Goal: Use online tool/utility: Utilize a website feature to perform a specific function

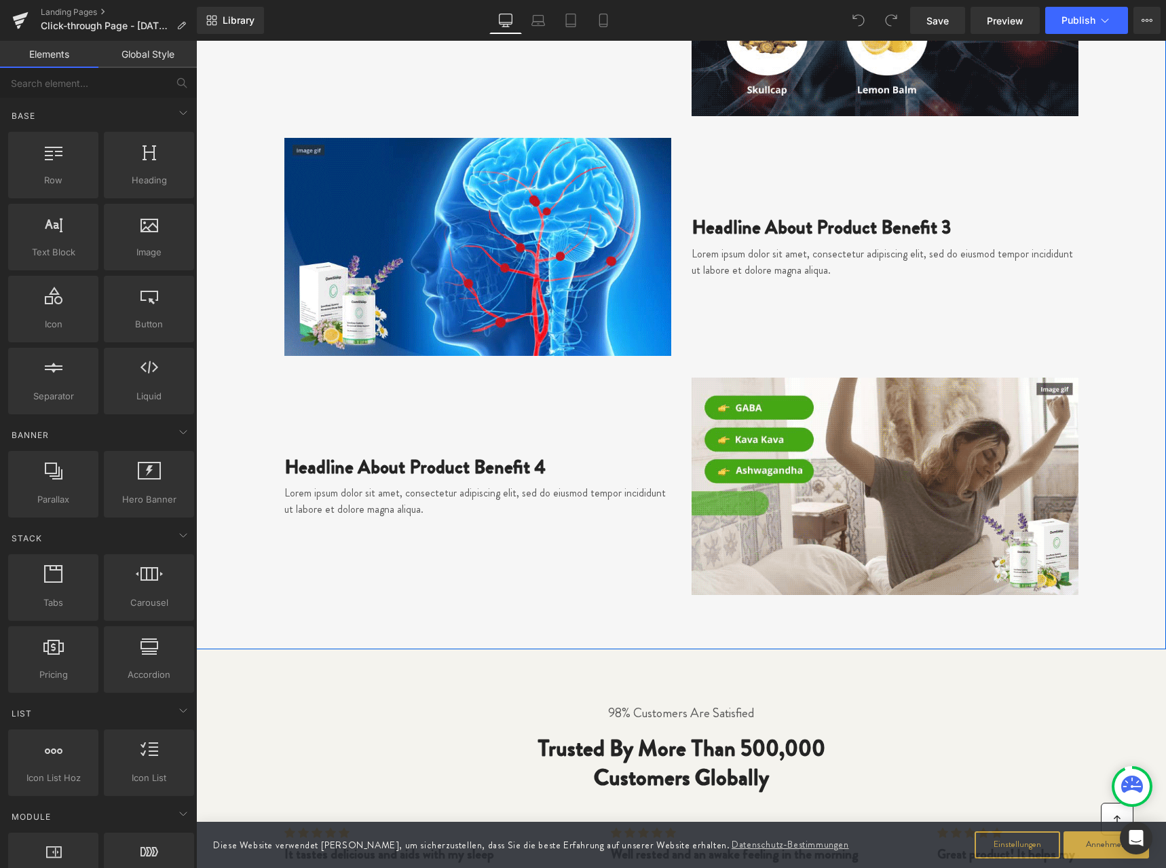
scroll to position [2441, 0]
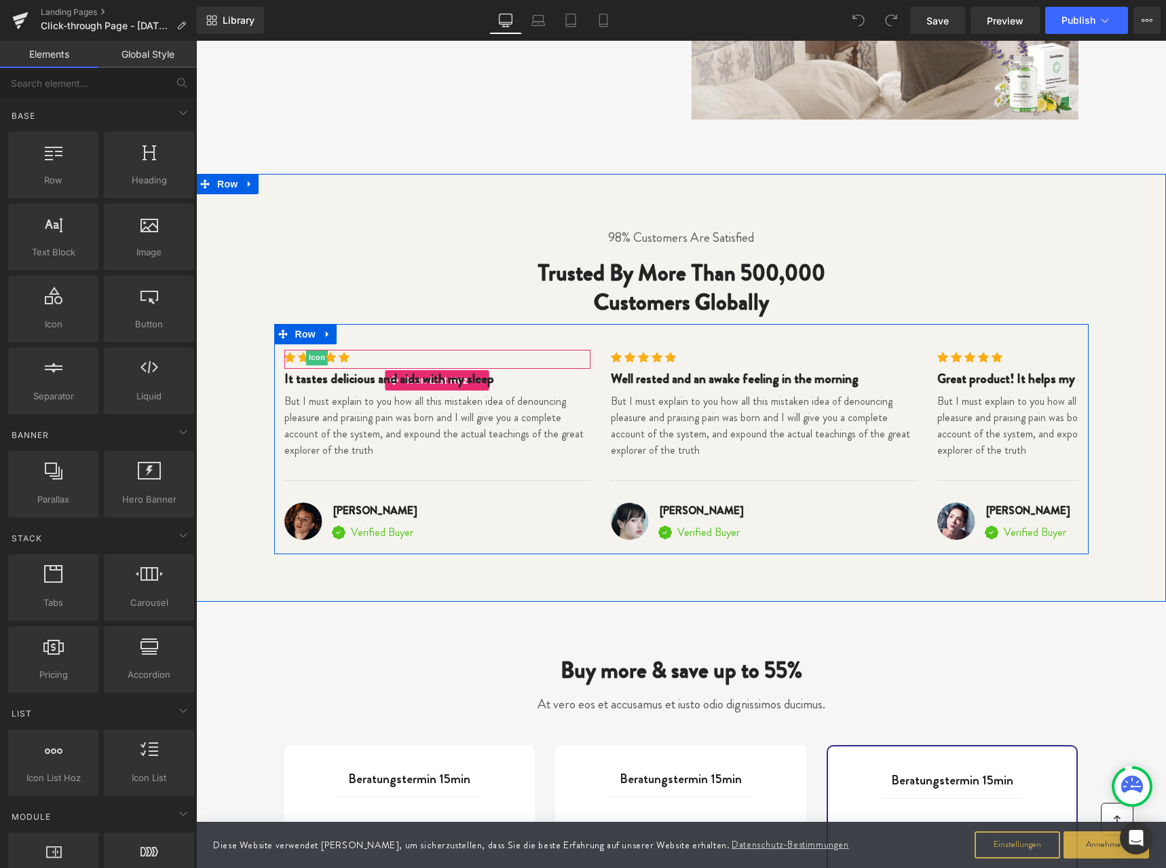
click at [314, 355] on span "Icon" at bounding box center [317, 357] width 22 height 16
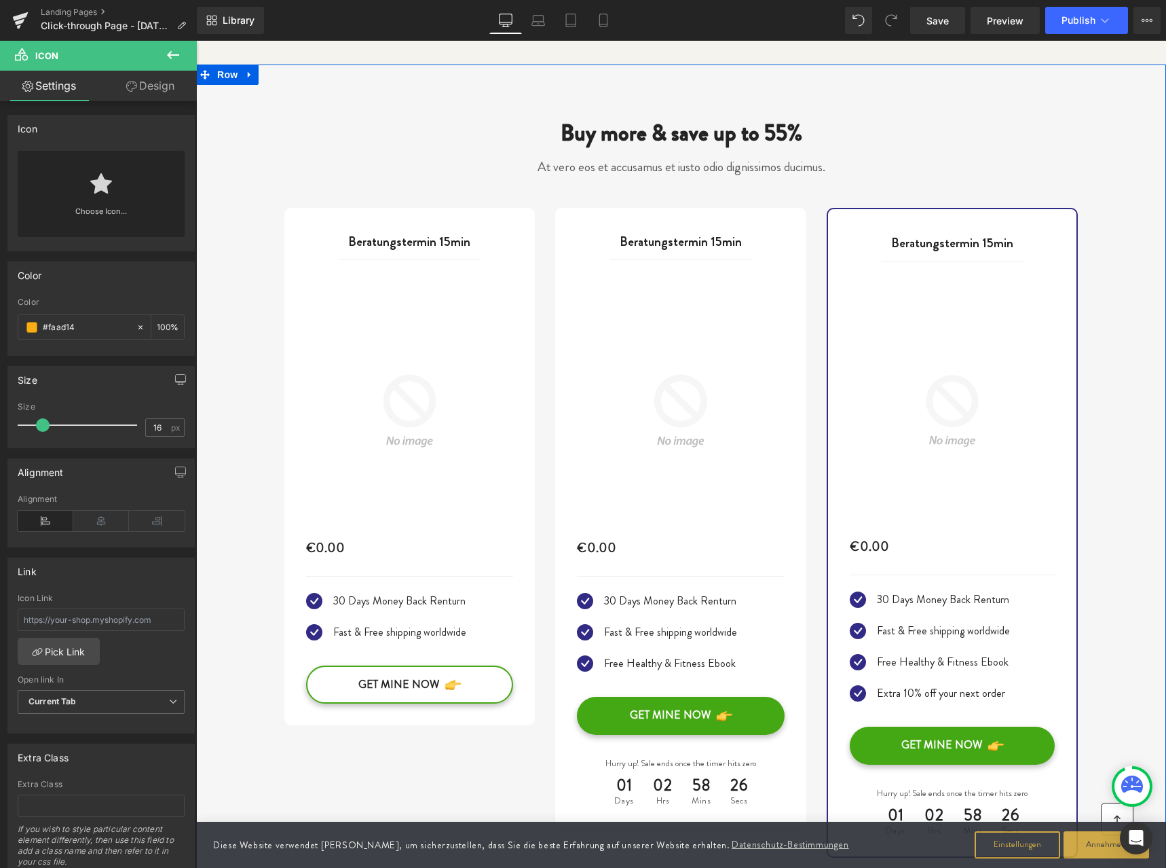
scroll to position [2985, 0]
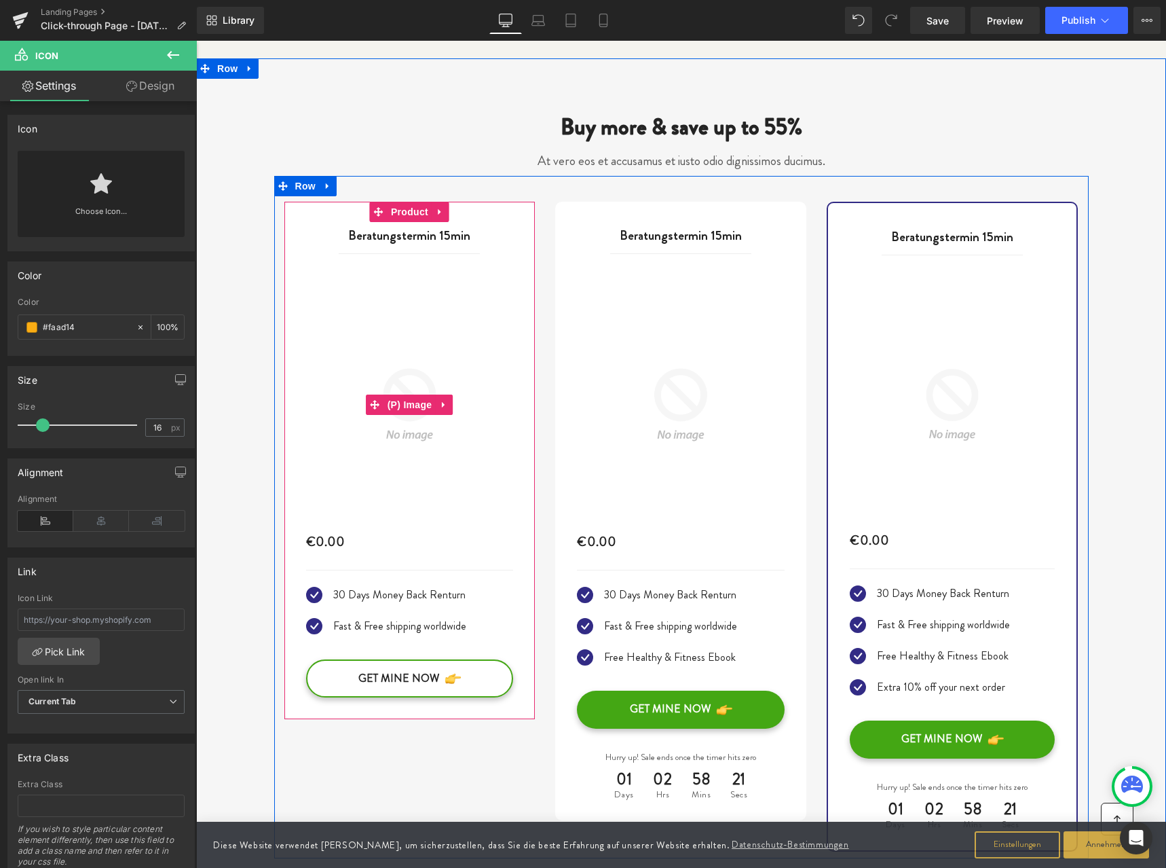
click at [411, 337] on img at bounding box center [410, 405] width 208 height 208
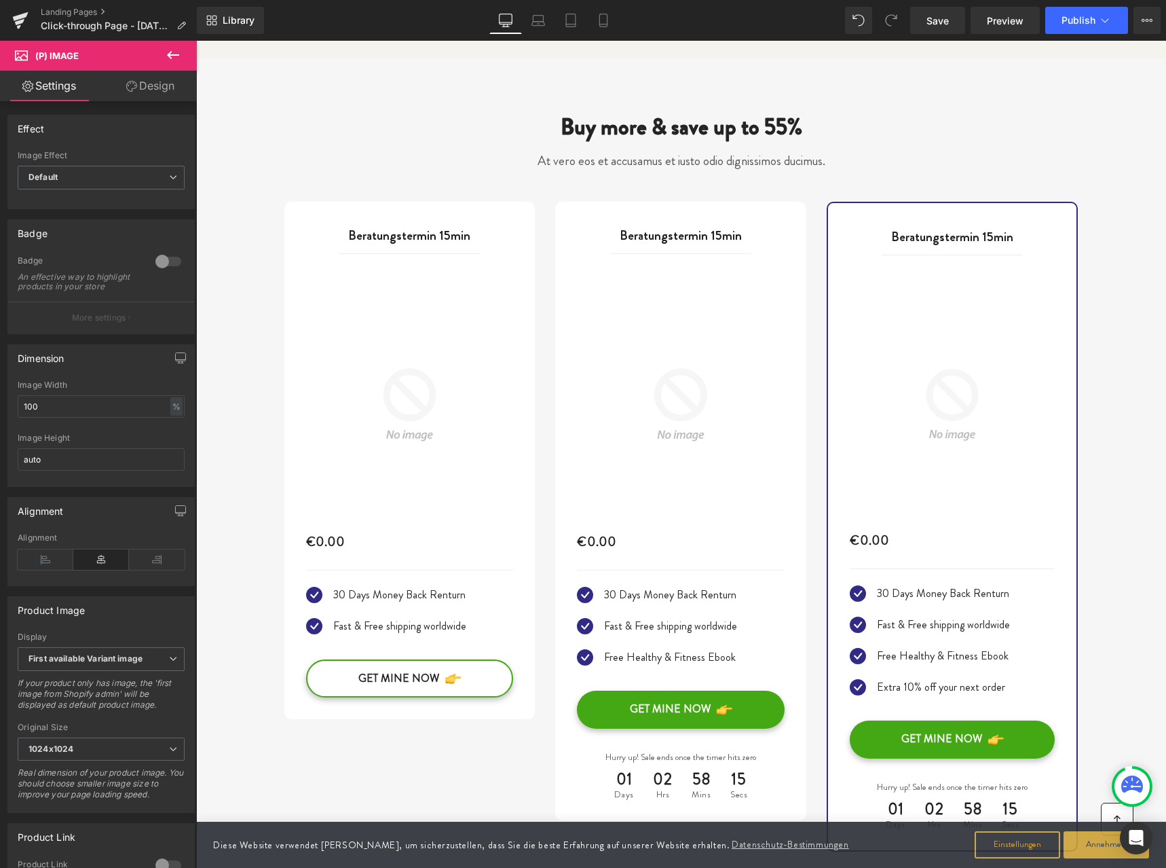
click at [141, 88] on link "Design" at bounding box center [150, 86] width 98 height 31
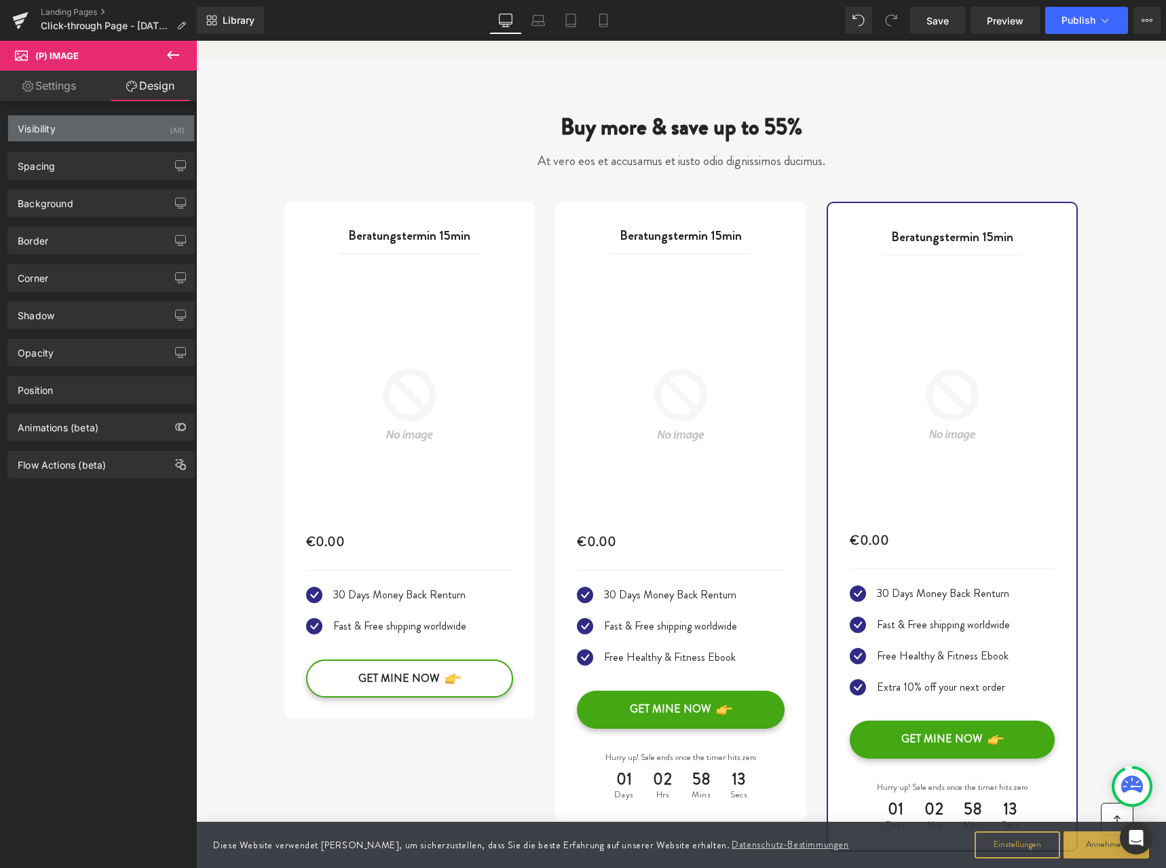
click at [62, 127] on div "Visibility (All)" at bounding box center [101, 128] width 186 height 26
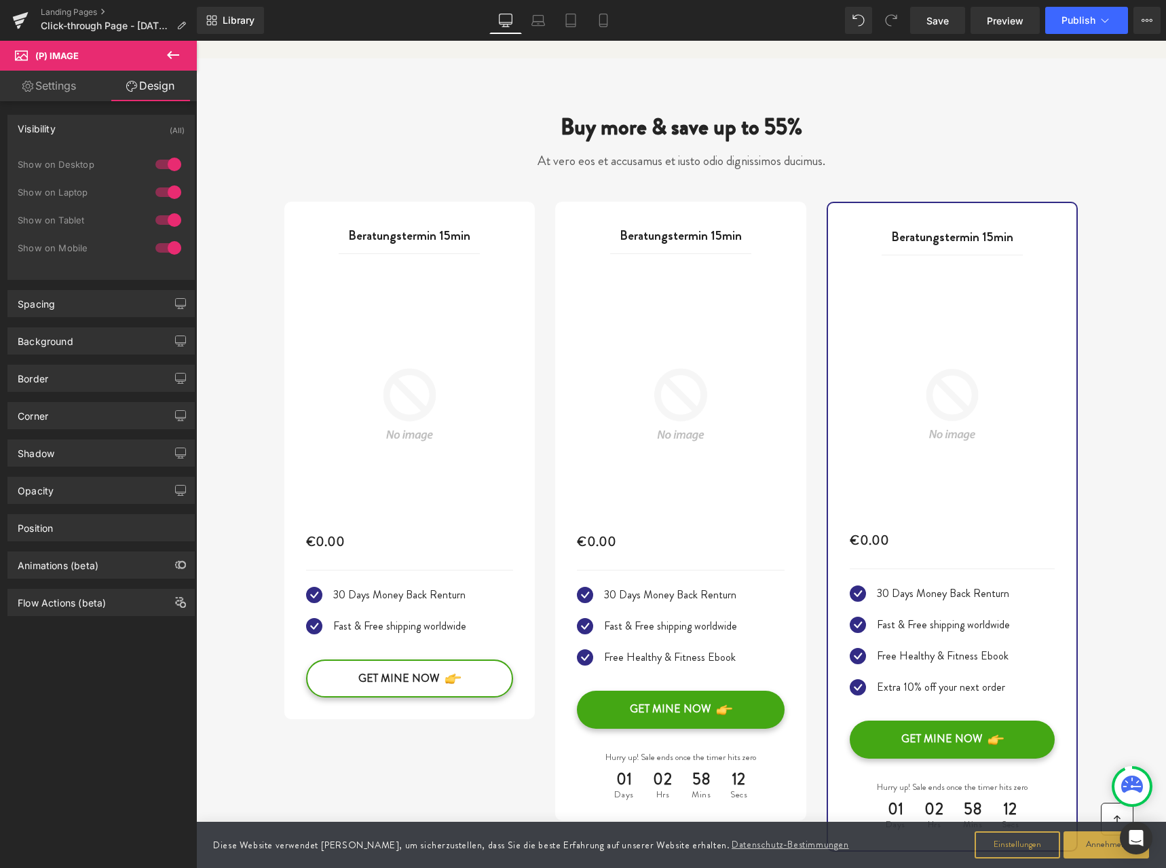
click at [62, 127] on div "Visibility (All)" at bounding box center [101, 128] width 186 height 26
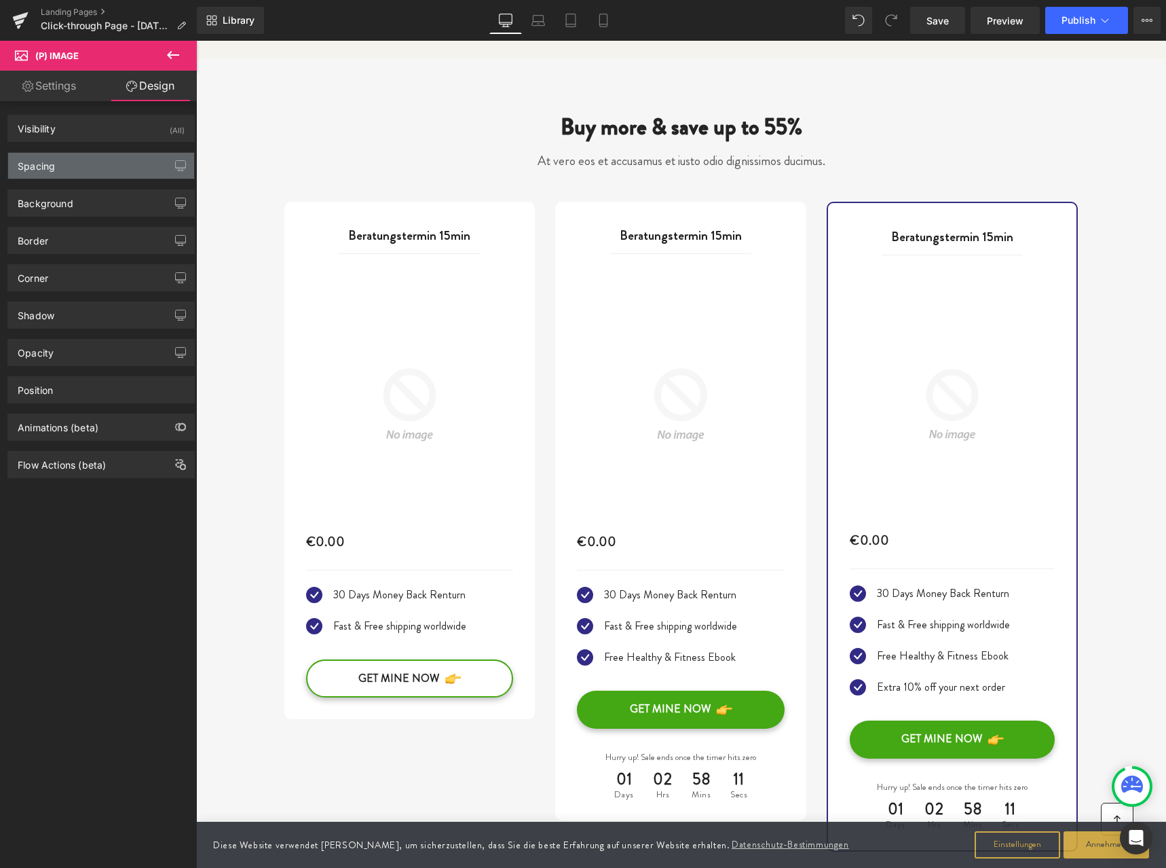
click at [53, 164] on div "Spacing" at bounding box center [36, 162] width 37 height 19
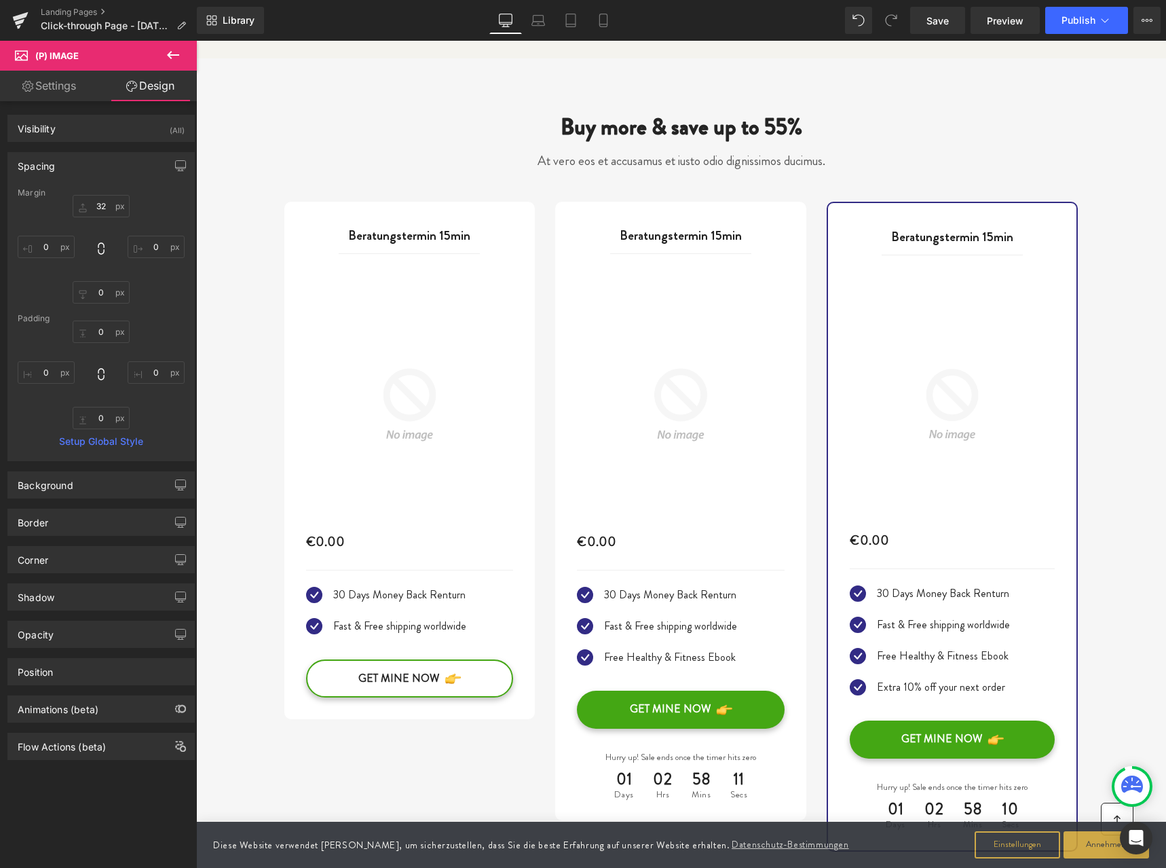
click at [53, 164] on div "Spacing" at bounding box center [36, 162] width 37 height 19
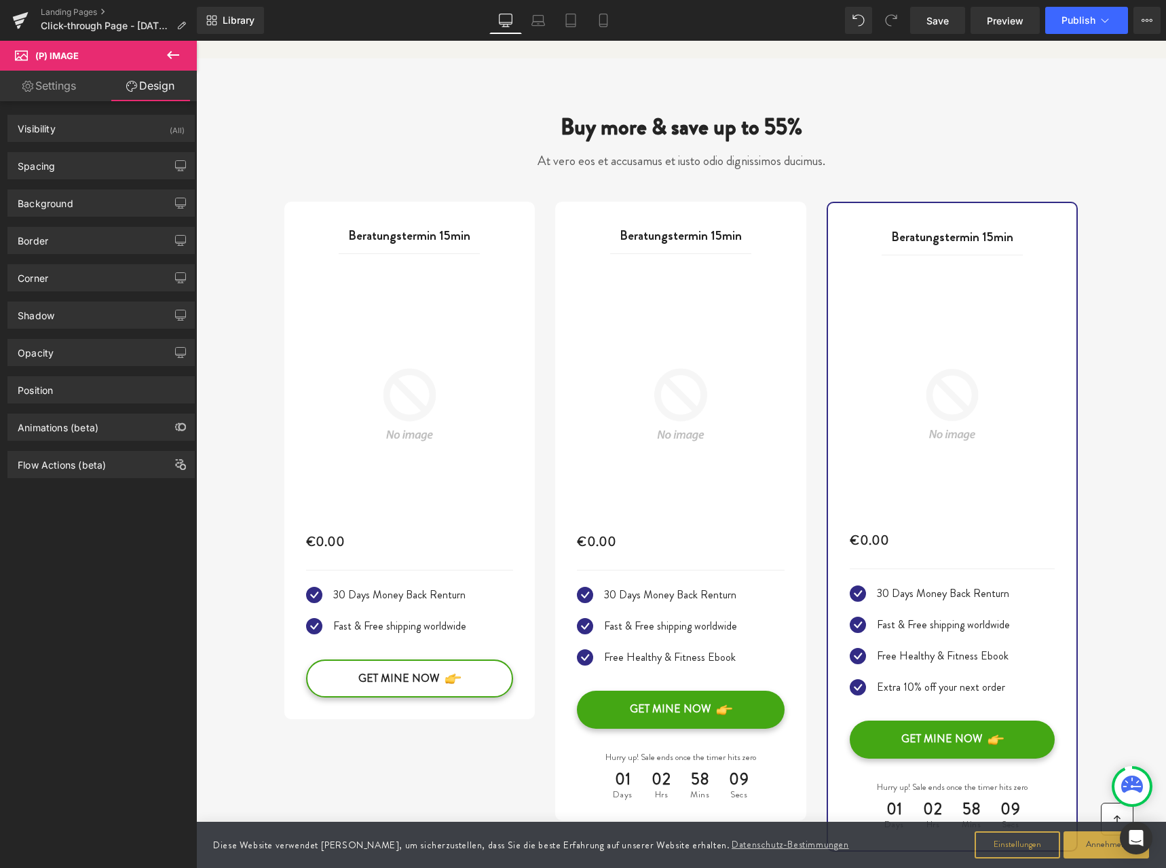
click at [52, 90] on link "Settings" at bounding box center [49, 86] width 98 height 31
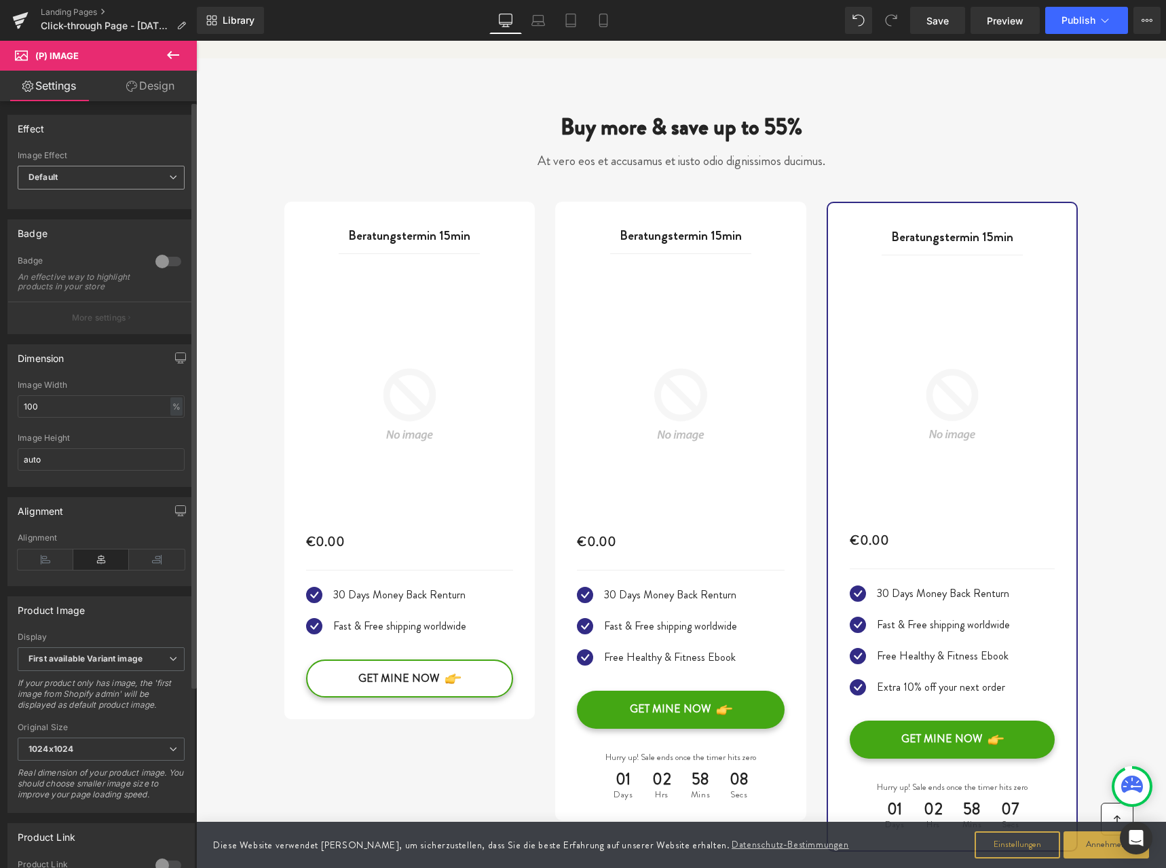
click at [71, 175] on span "Default" at bounding box center [101, 178] width 167 height 24
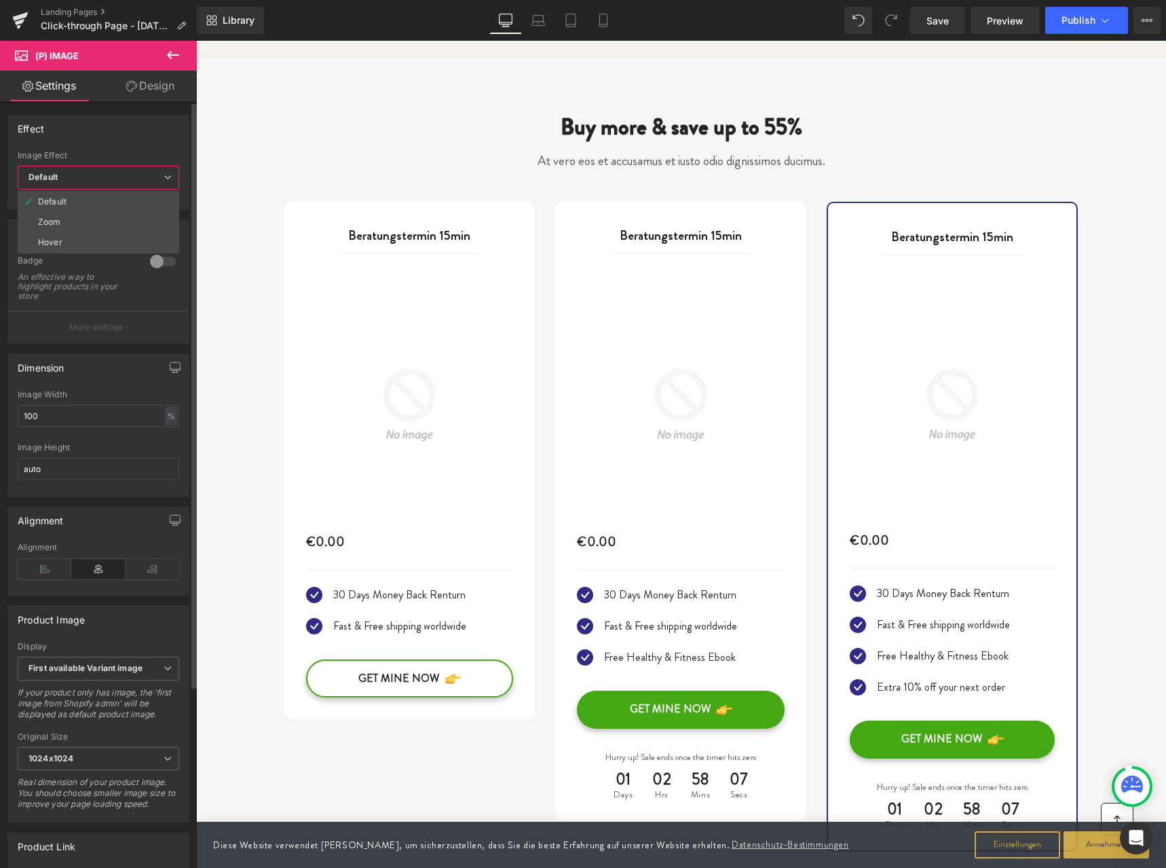
click at [71, 175] on span "Default" at bounding box center [99, 178] width 162 height 24
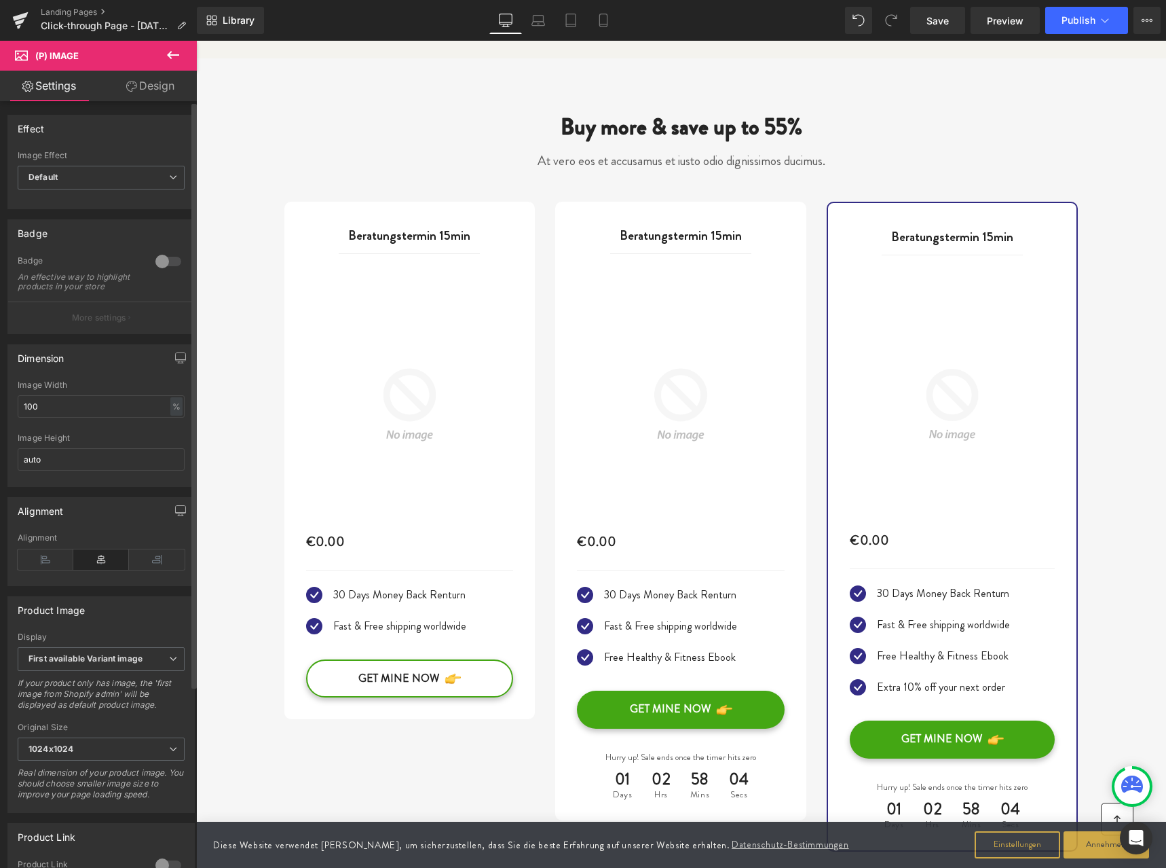
click at [155, 259] on div at bounding box center [168, 262] width 33 height 22
click at [153, 262] on div at bounding box center [168, 262] width 33 height 22
click at [107, 320] on p "More settings" at bounding box center [99, 318] width 54 height 12
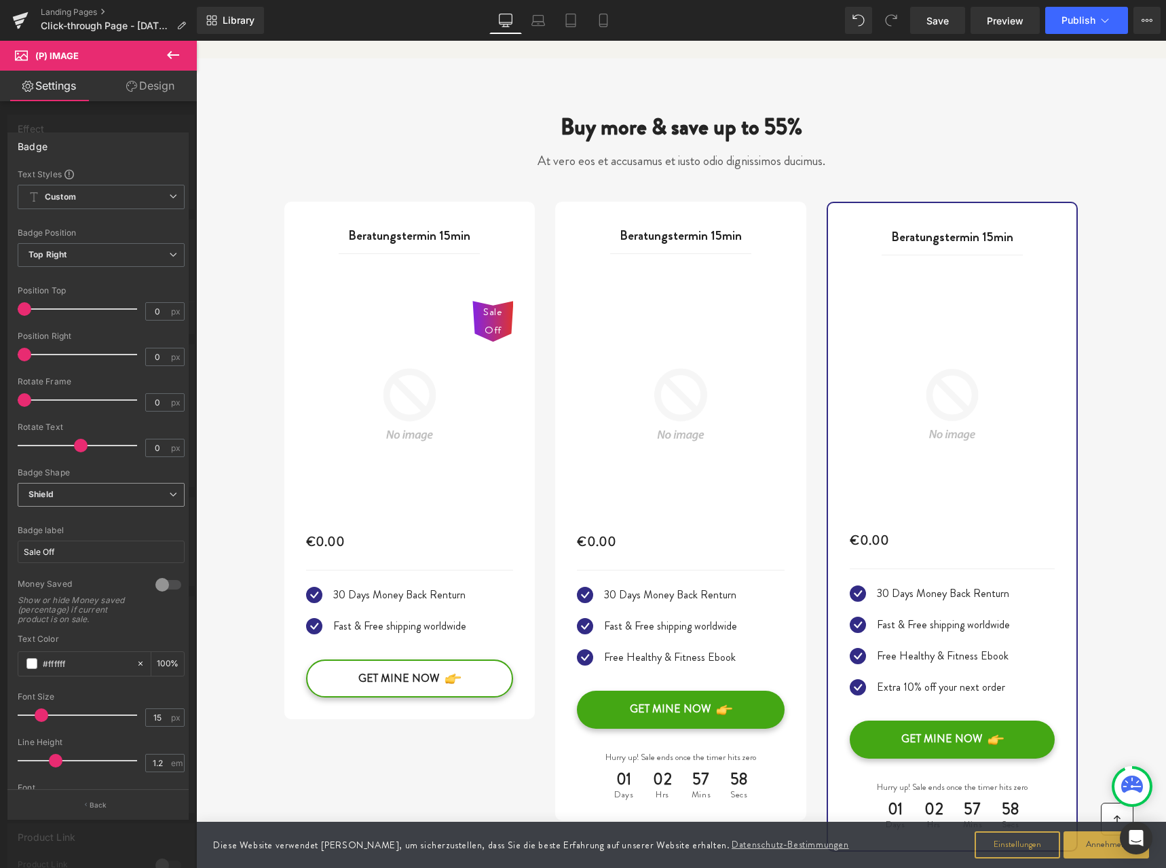
click at [54, 490] on b "Shield" at bounding box center [41, 494] width 25 height 10
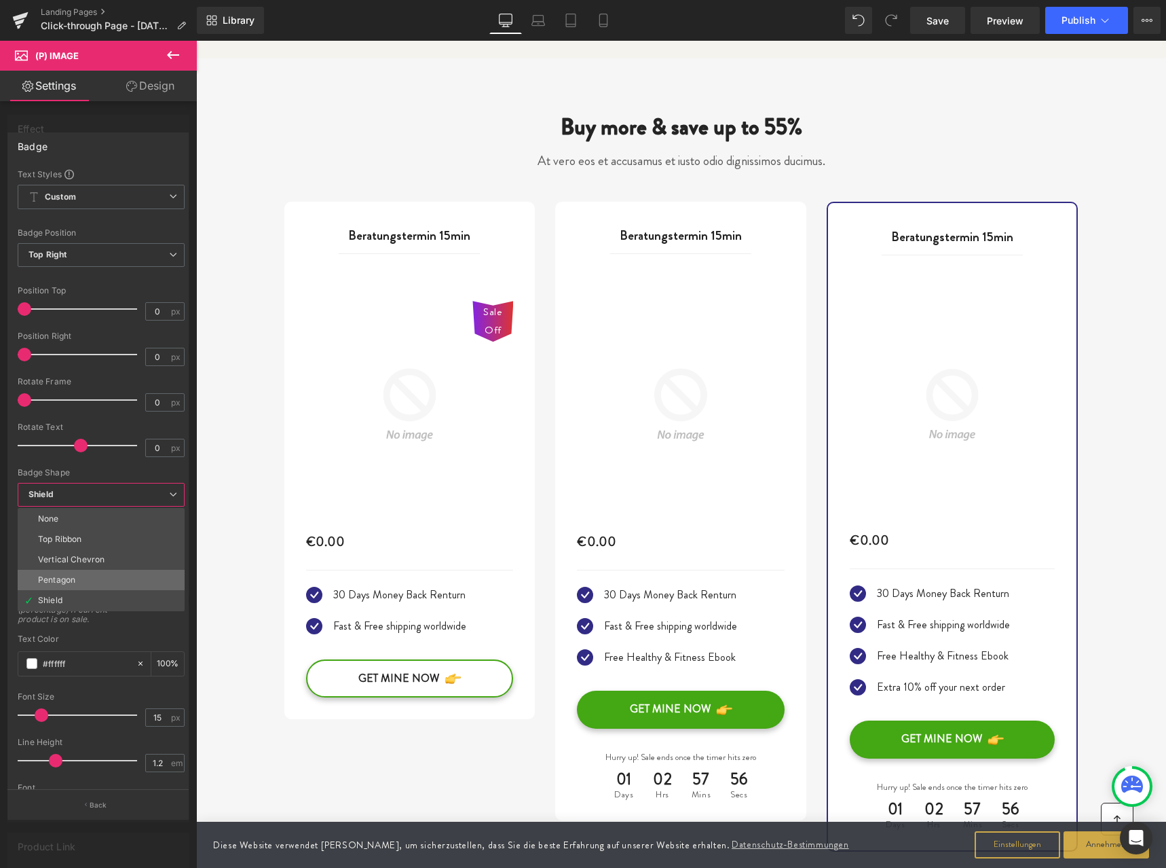
click at [60, 573] on li "Pentagon" at bounding box center [101, 580] width 167 height 20
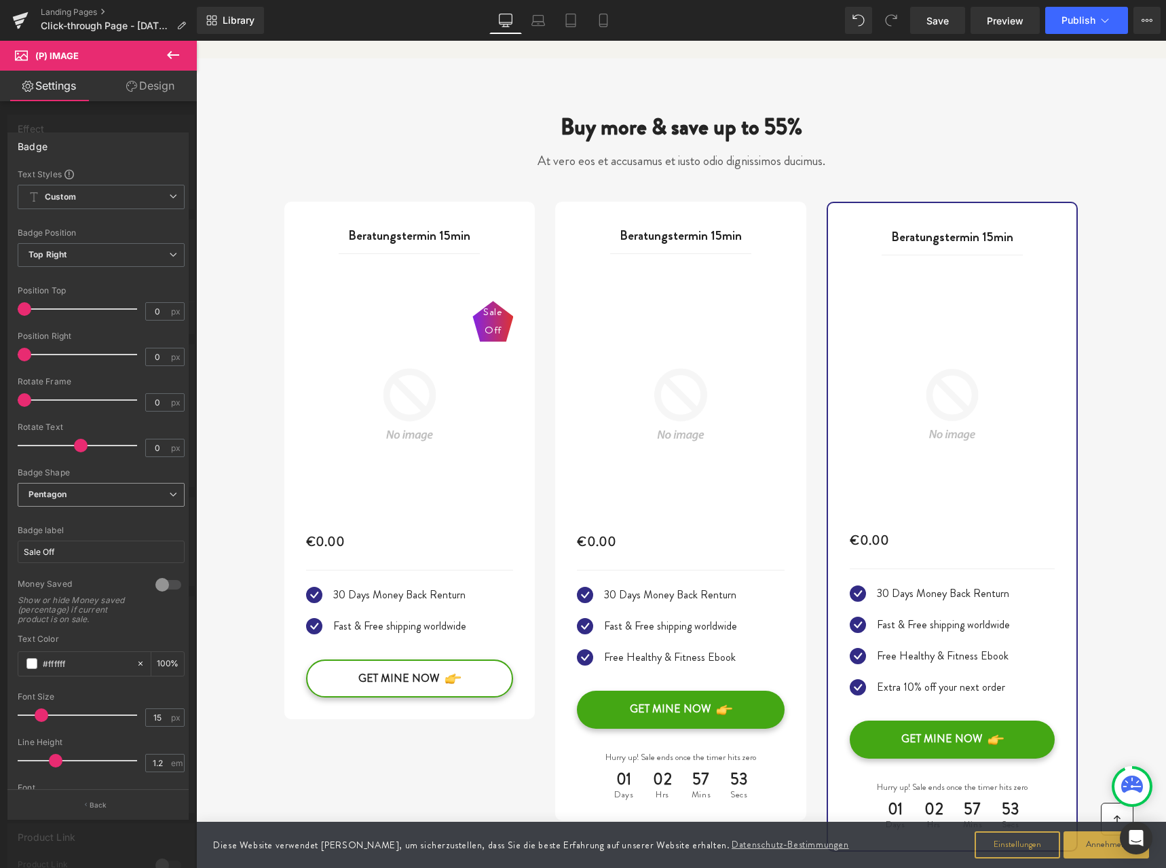
click at [64, 500] on span "Pentagon" at bounding box center [101, 495] width 167 height 24
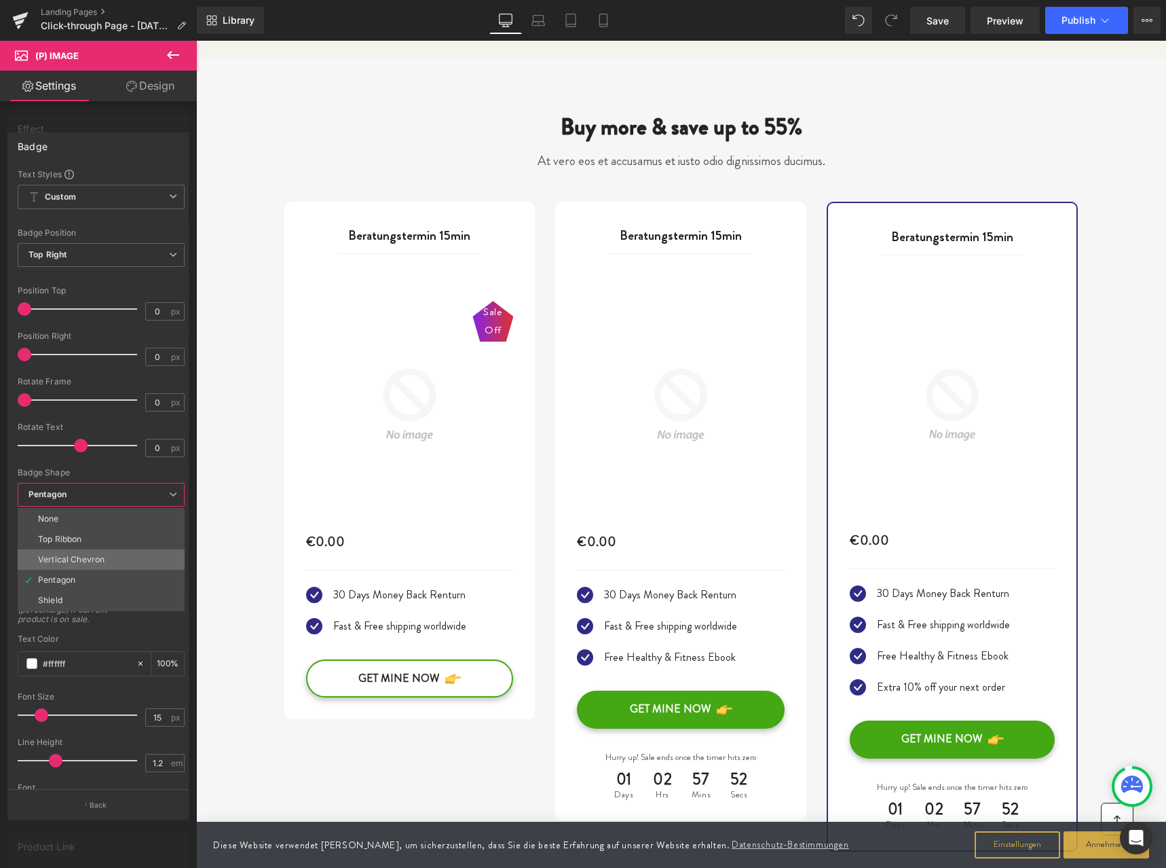
click at [62, 556] on div "Vertical Chevron" at bounding box center [71, 560] width 67 height 10
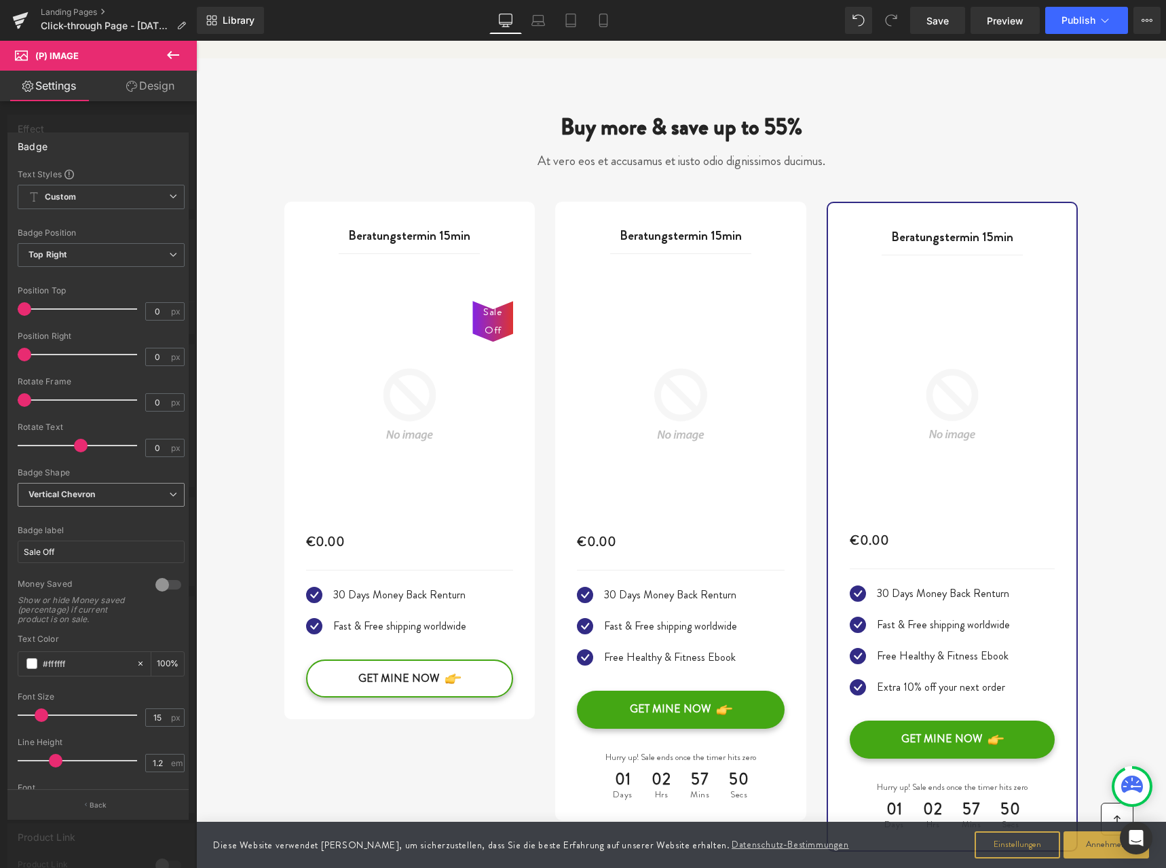
click at [58, 496] on b "Vertical Chevron" at bounding box center [62, 494] width 67 height 10
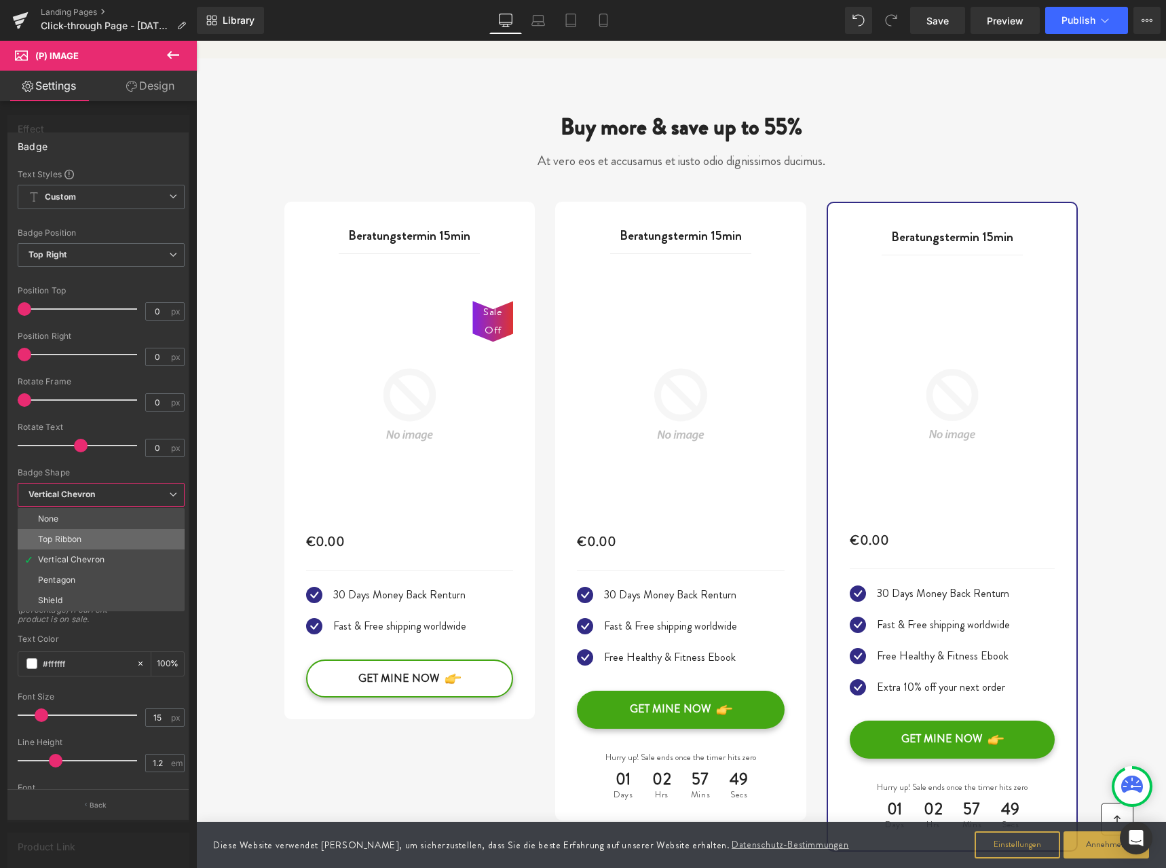
click at [57, 537] on div "Top Ribbon" at bounding box center [59, 539] width 43 height 10
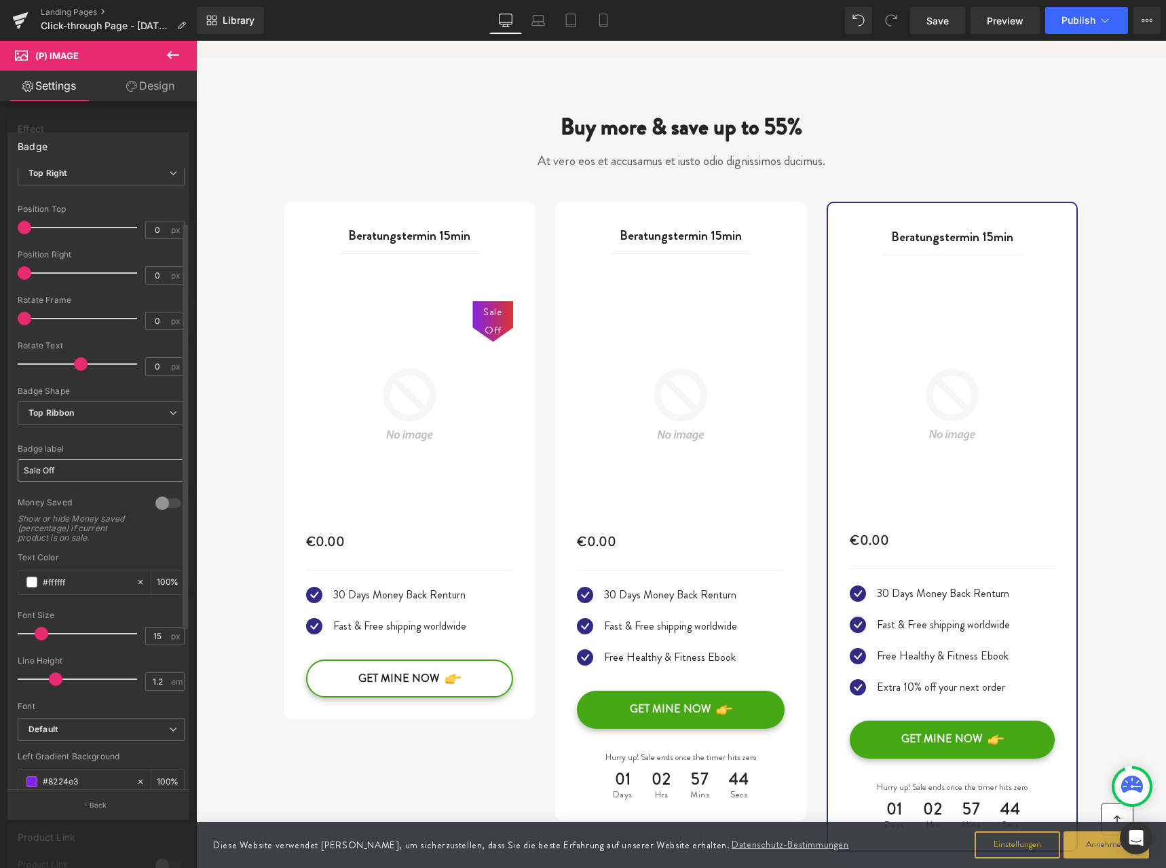
scroll to position [0, 0]
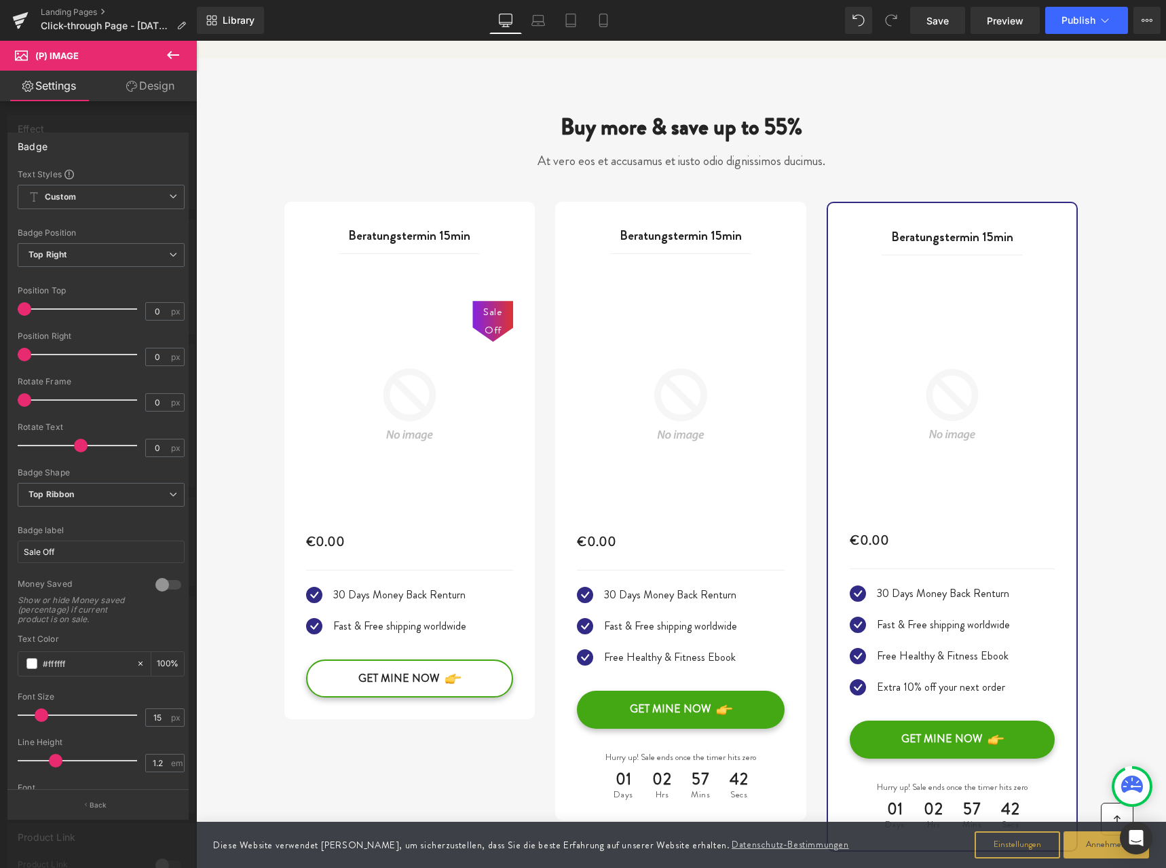
click at [40, 146] on div "Badge" at bounding box center [33, 142] width 30 height 19
click at [126, 141] on div "Badge" at bounding box center [98, 146] width 180 height 26
click at [124, 119] on div at bounding box center [98, 458] width 197 height 834
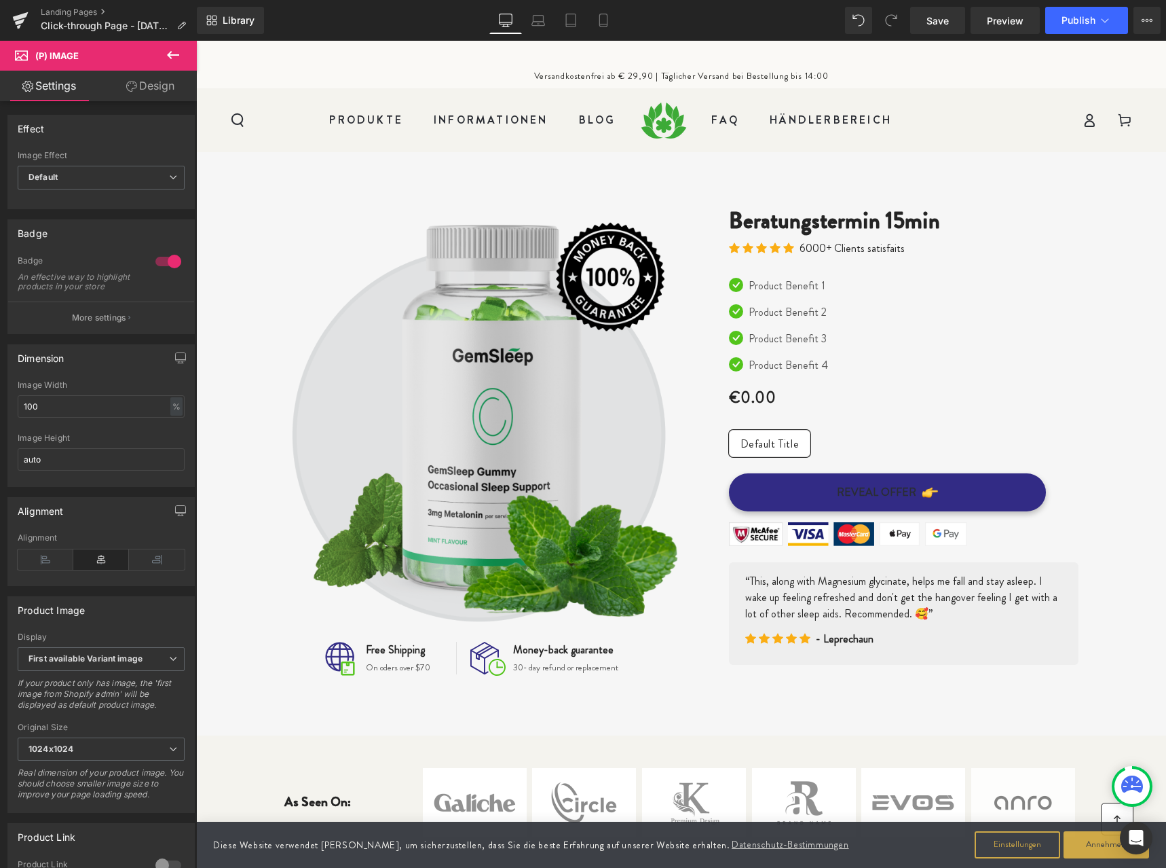
click at [498, 344] on img at bounding box center [482, 414] width 397 height 416
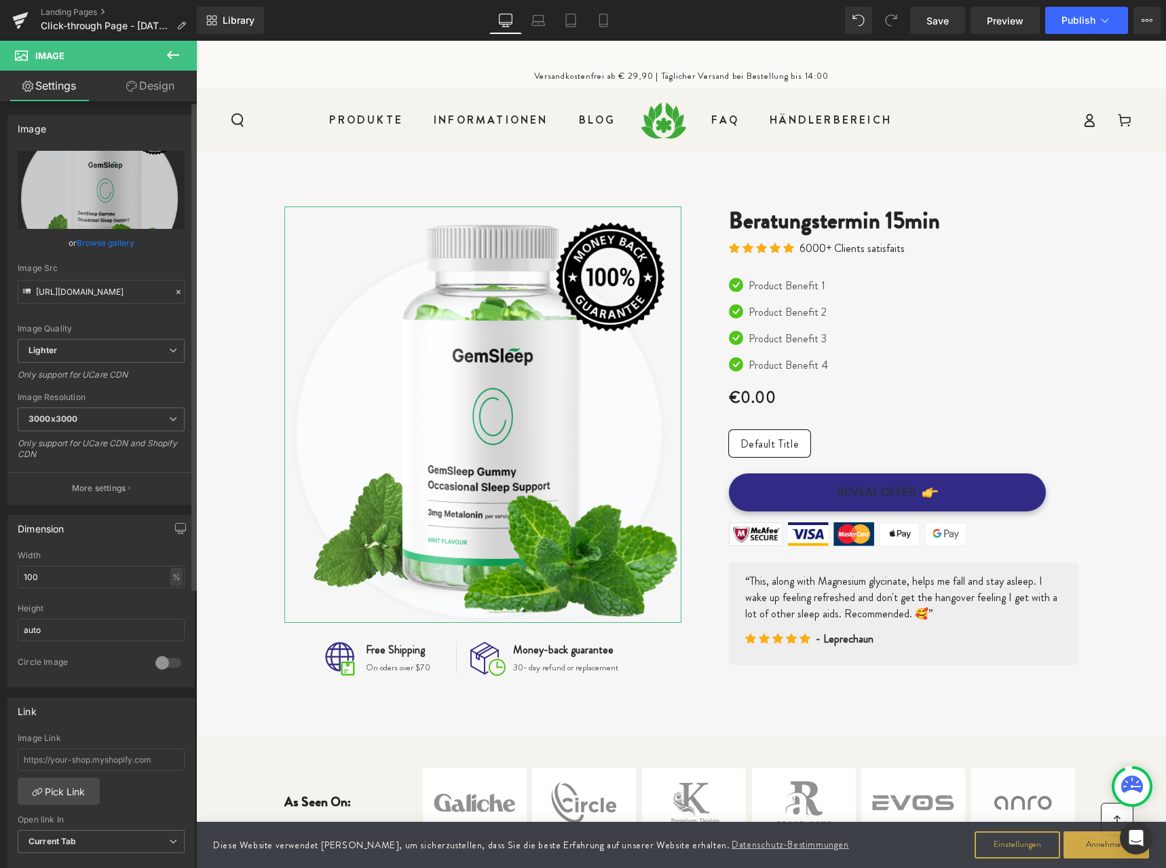
click at [103, 245] on link "Browse gallery" at bounding box center [106, 243] width 58 height 24
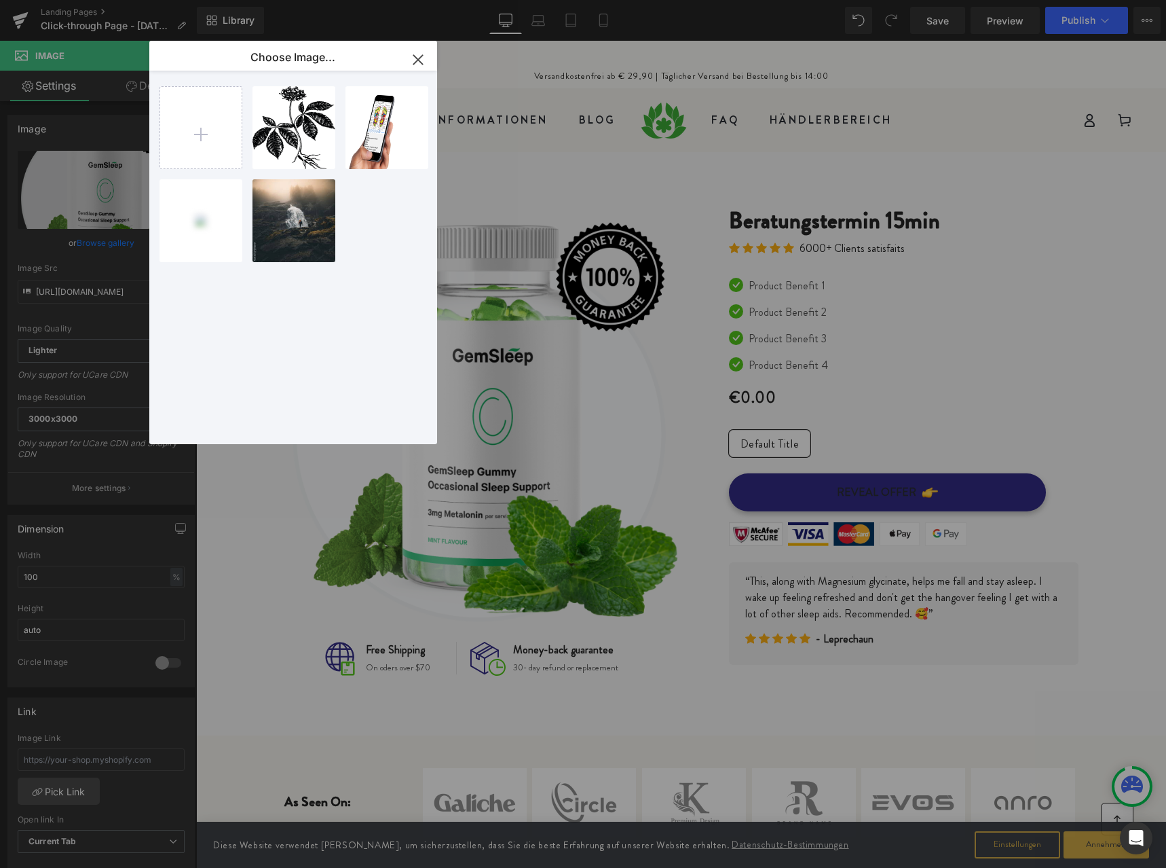
click at [419, 62] on icon "button" at bounding box center [418, 60] width 22 height 22
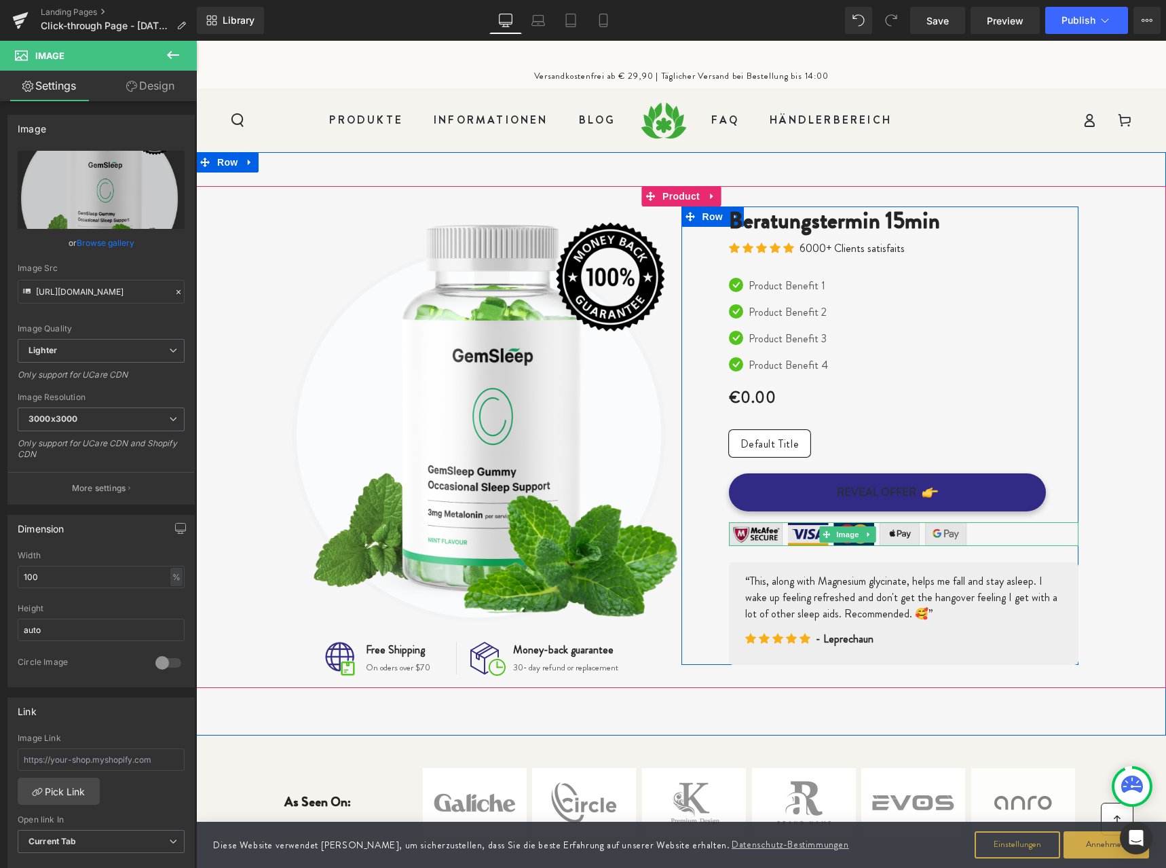
click at [755, 533] on img at bounding box center [848, 534] width 238 height 24
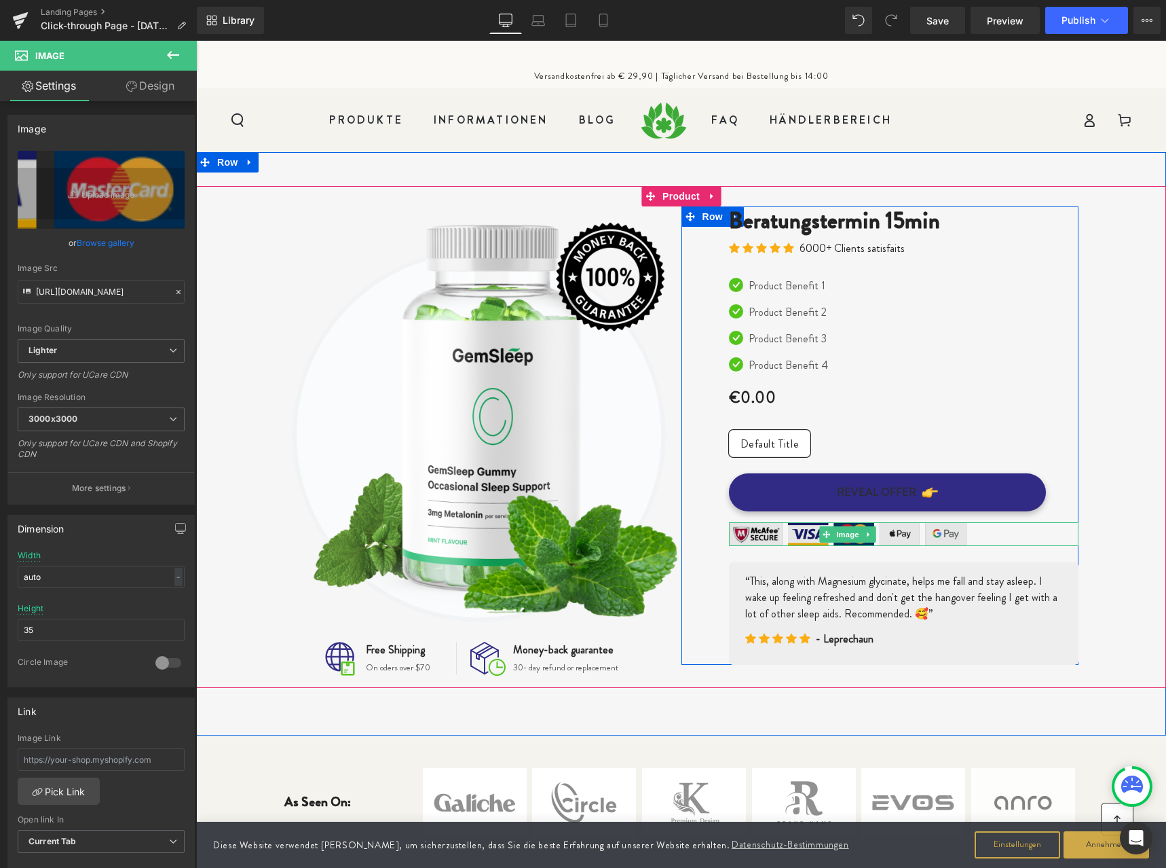
click at [794, 534] on img at bounding box center [848, 534] width 238 height 24
click at [894, 536] on img at bounding box center [848, 534] width 238 height 24
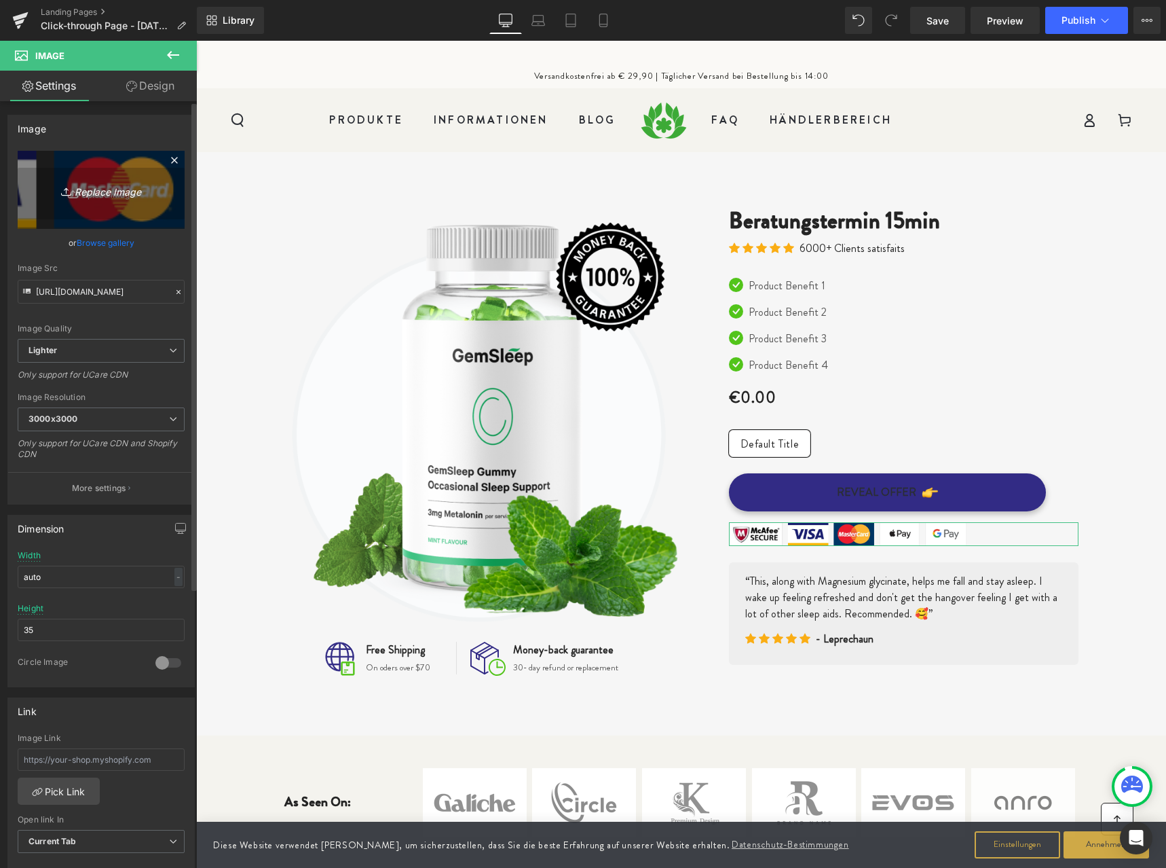
click at [86, 196] on icon "Replace Image" at bounding box center [101, 189] width 109 height 17
click at [92, 242] on link "Browse gallery" at bounding box center [106, 243] width 58 height 24
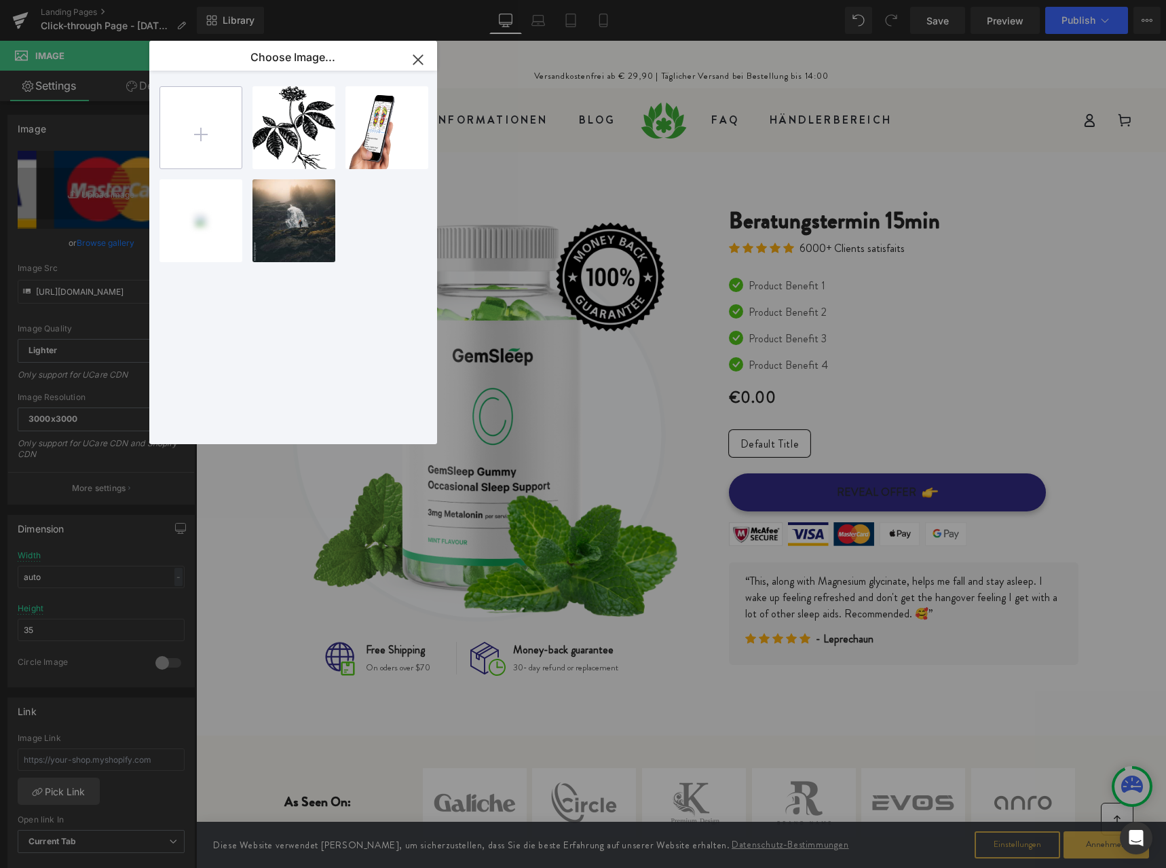
click at [199, 136] on input "file" at bounding box center [200, 127] width 81 height 81
click at [414, 56] on icon "button" at bounding box center [417, 59] width 9 height 9
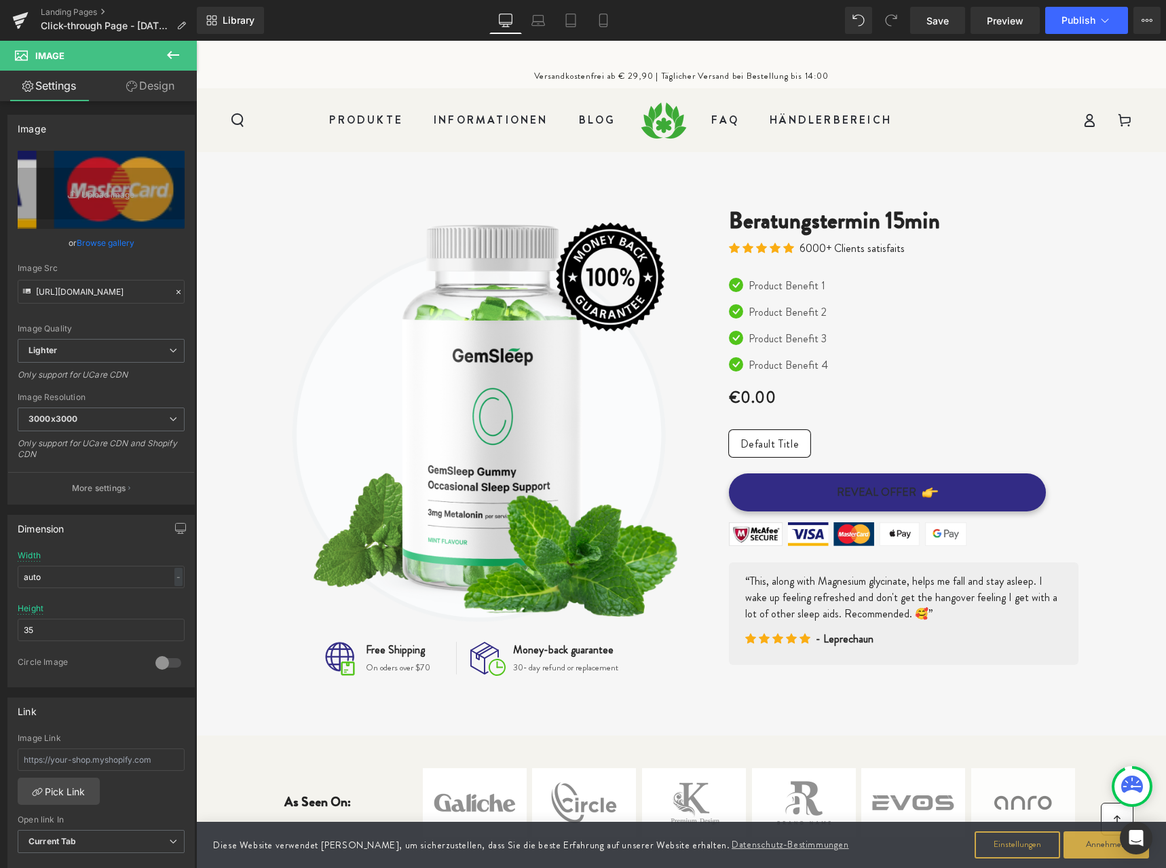
click at [272, 132] on nav "Produkte Informationen Geschichte Blog" at bounding box center [448, 121] width 358 height 36
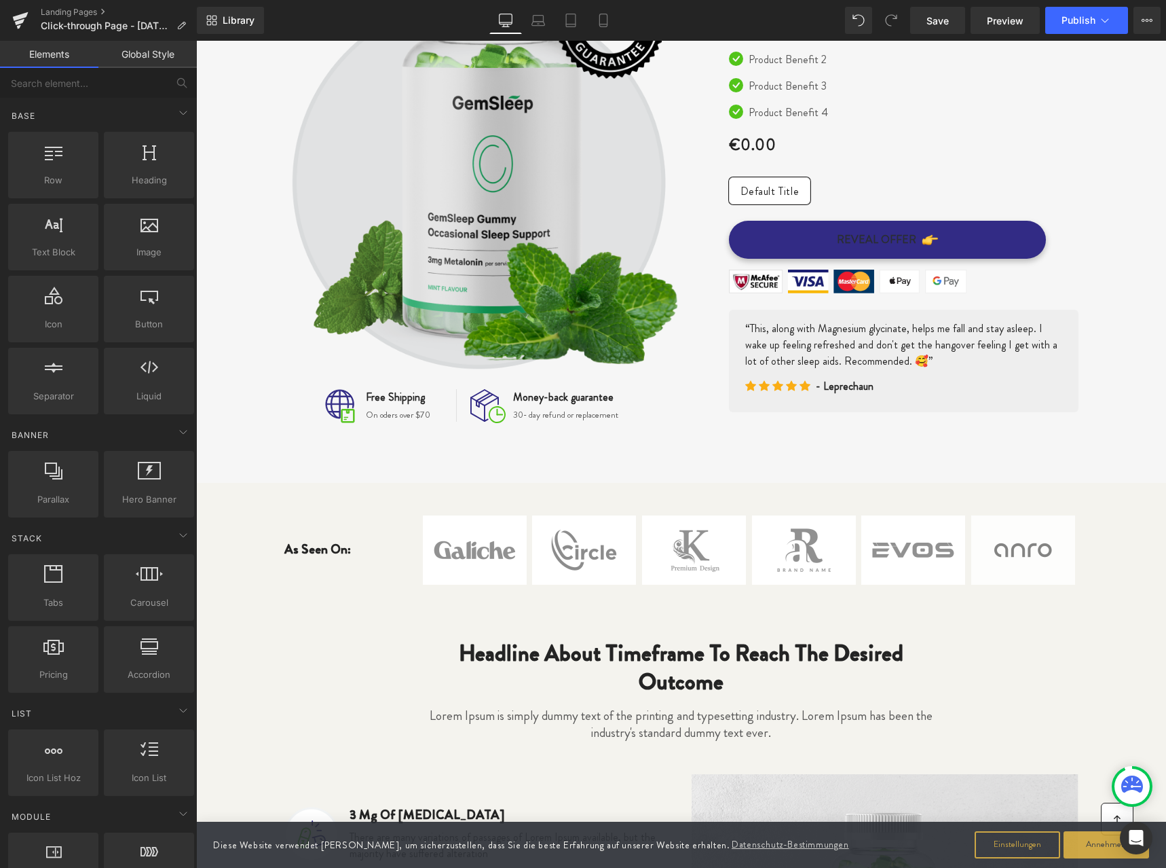
scroll to position [405, 0]
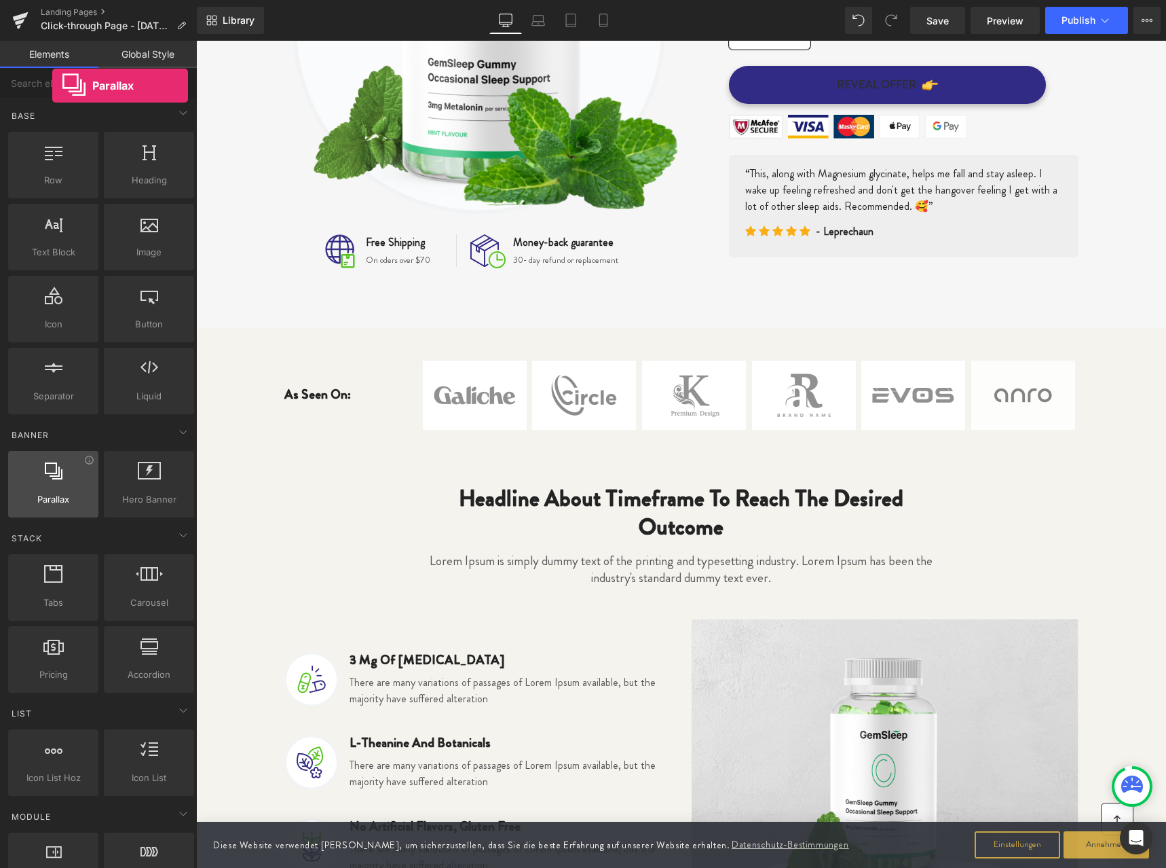
click at [52, 490] on div at bounding box center [53, 477] width 82 height 31
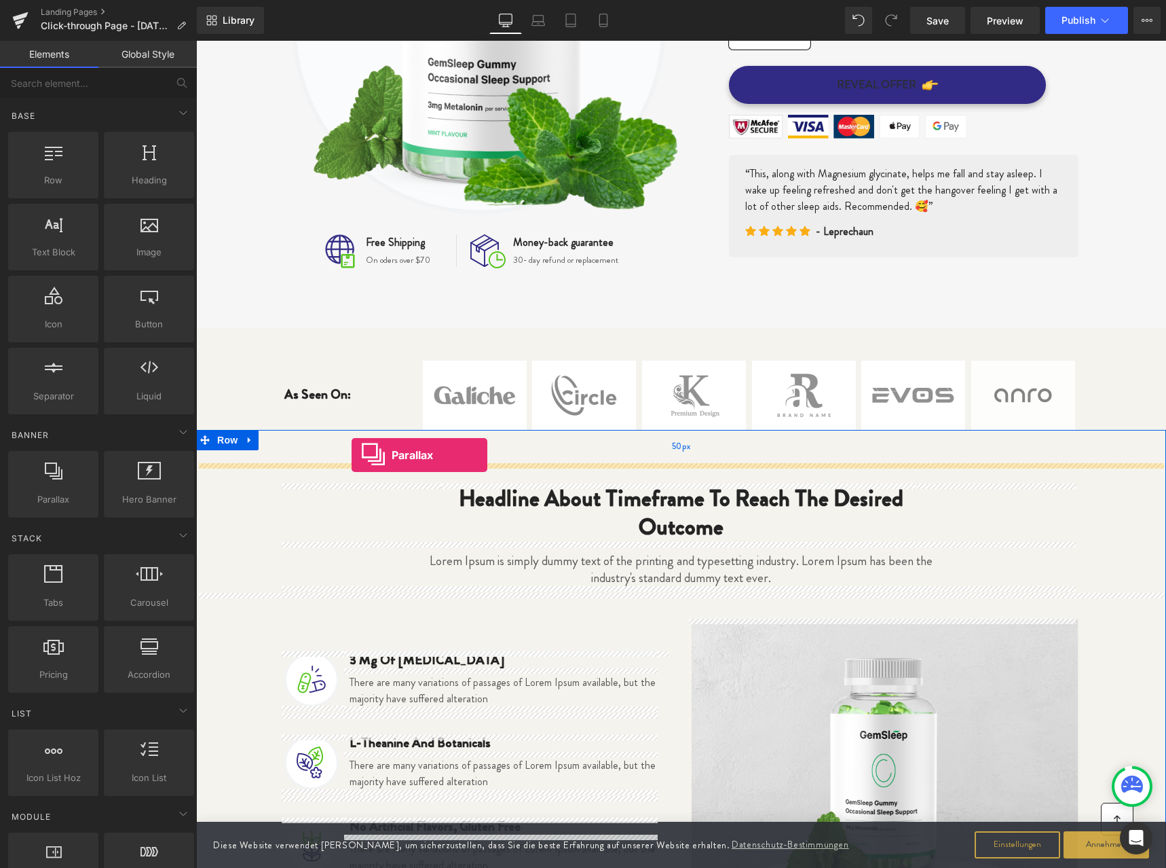
drag, startPoint x: 266, startPoint y: 527, endPoint x: 352, endPoint y: 455, distance: 111.8
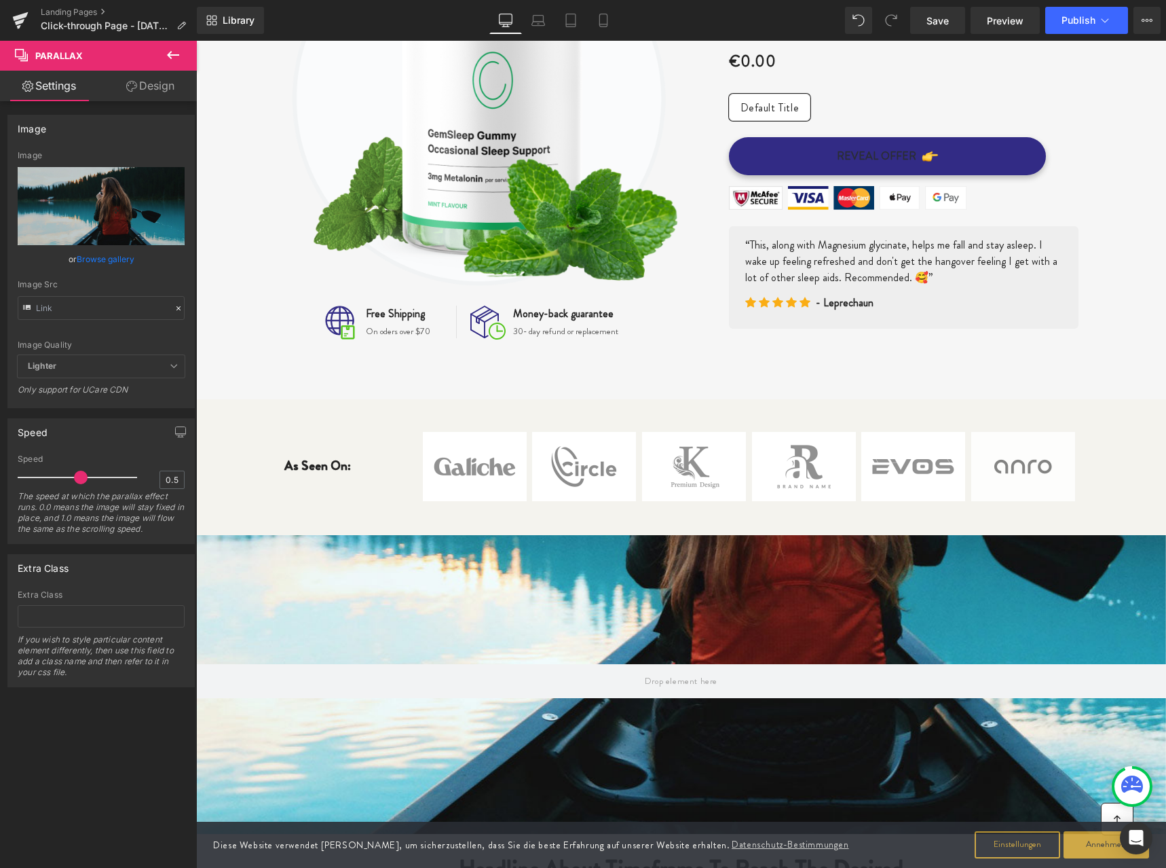
scroll to position [337, 0]
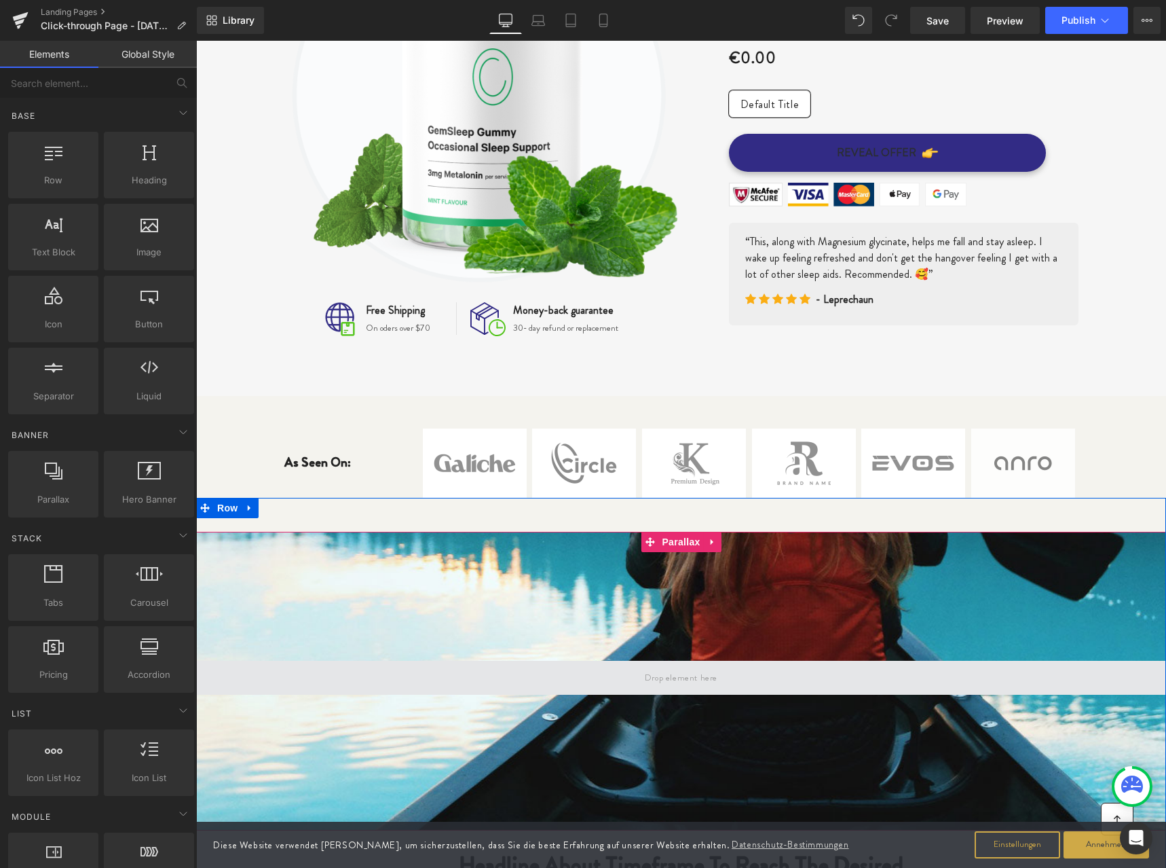
click at [666, 680] on span at bounding box center [681, 677] width 82 height 22
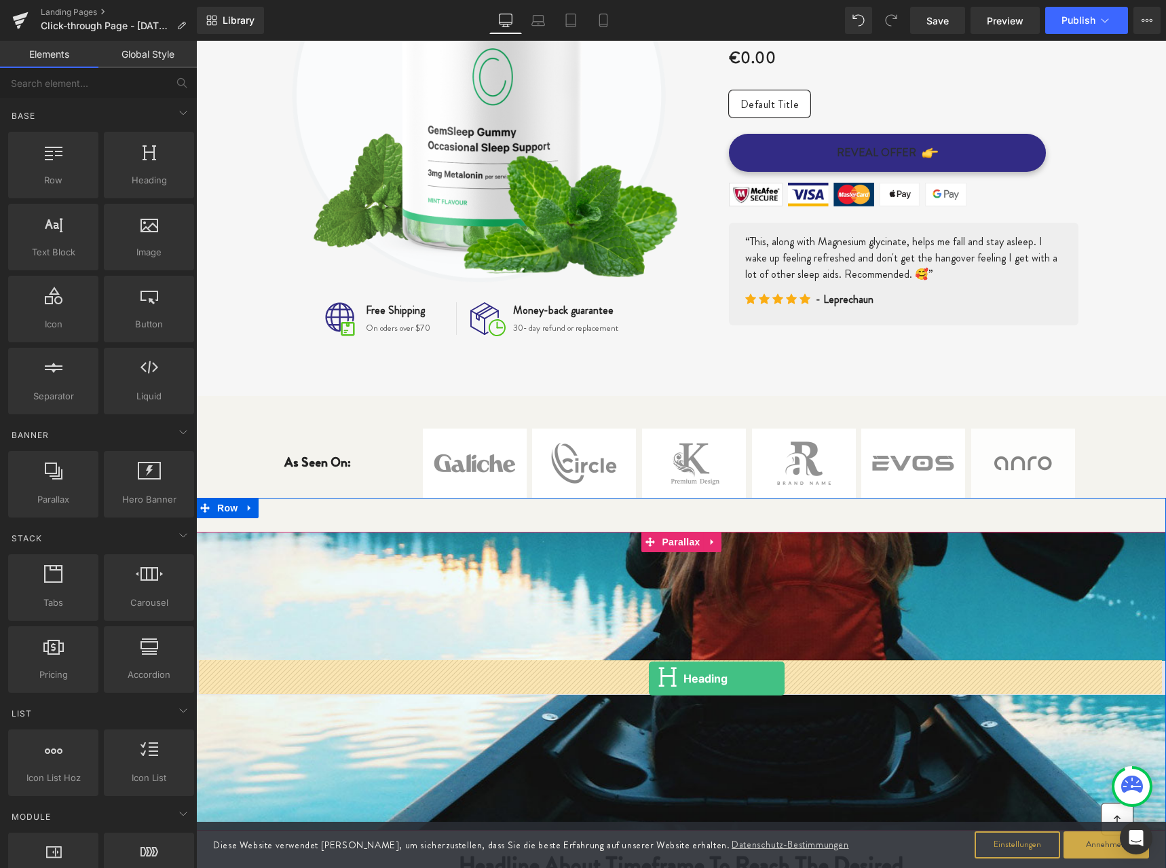
drag, startPoint x: 341, startPoint y: 209, endPoint x: 649, endPoint y: 678, distance: 561.3
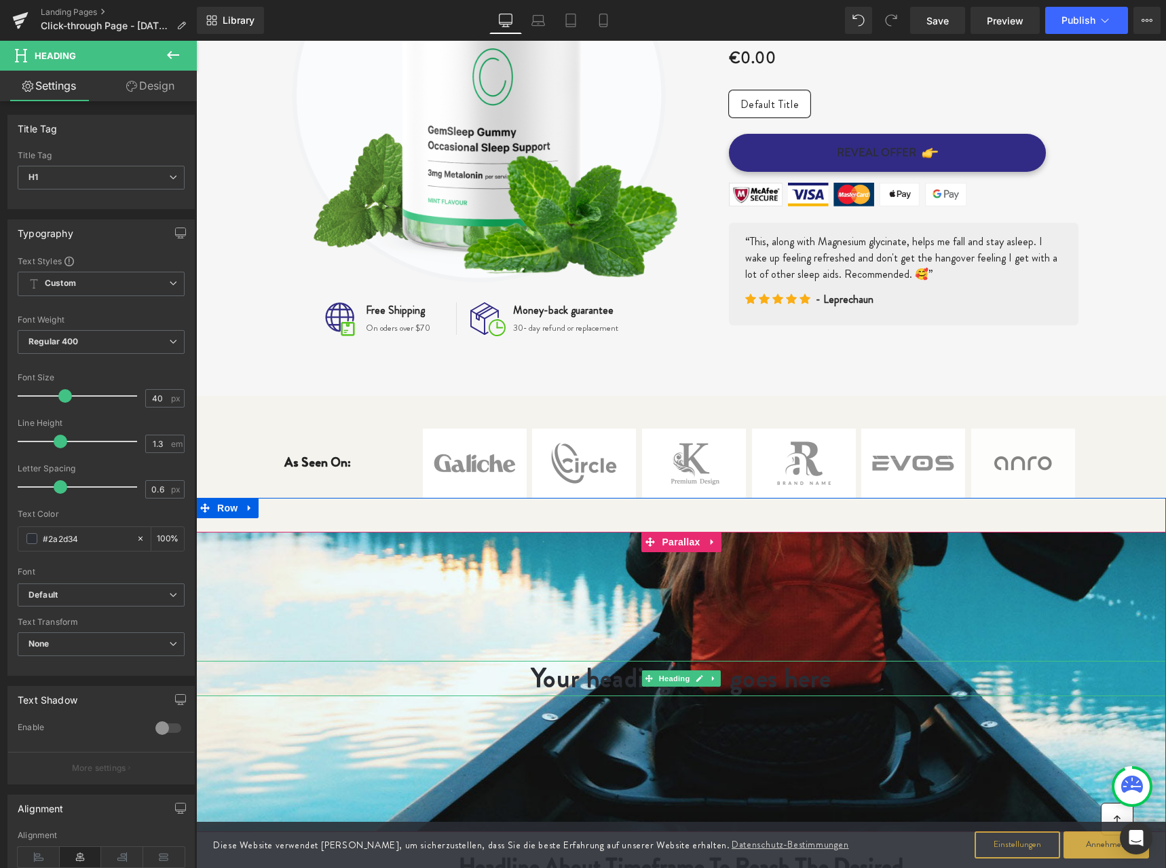
click at [581, 678] on h1 "Your heading text goes here" at bounding box center [681, 678] width 970 height 35
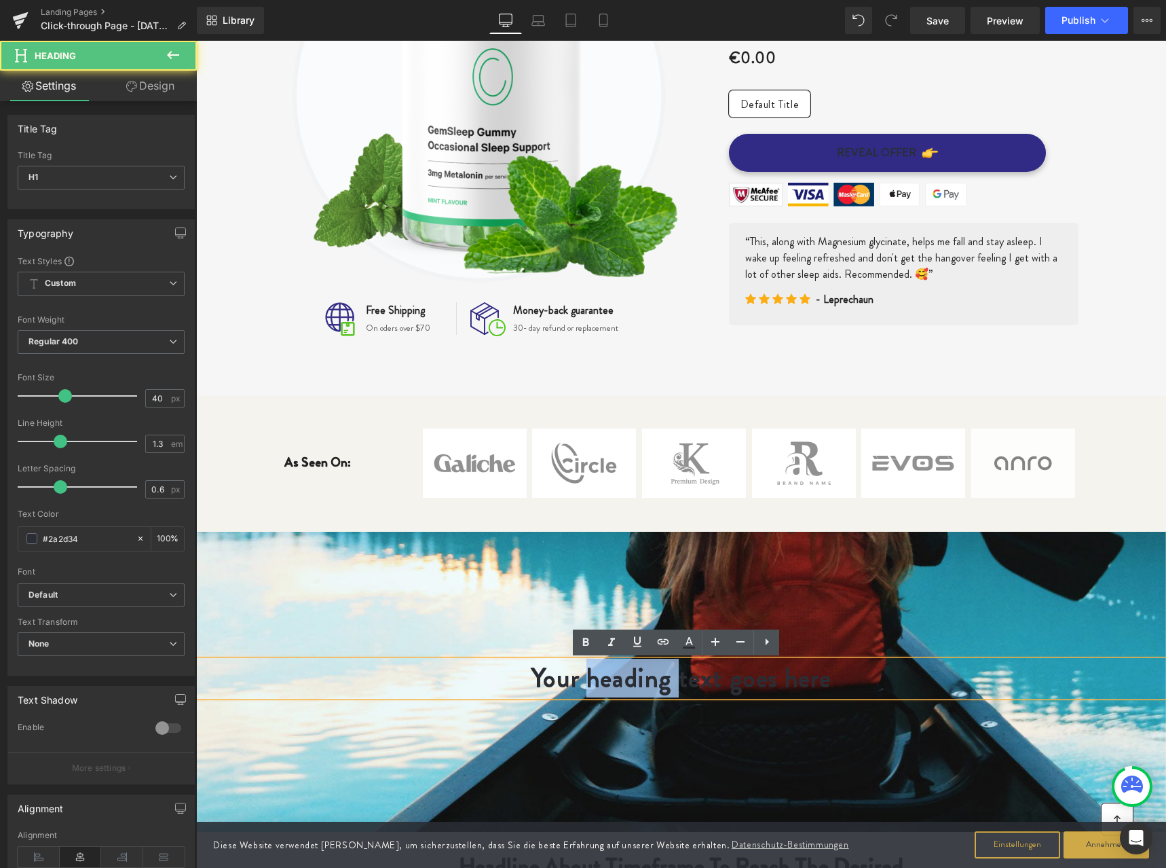
click at [581, 678] on h1 "Your heading text goes here" at bounding box center [681, 678] width 970 height 35
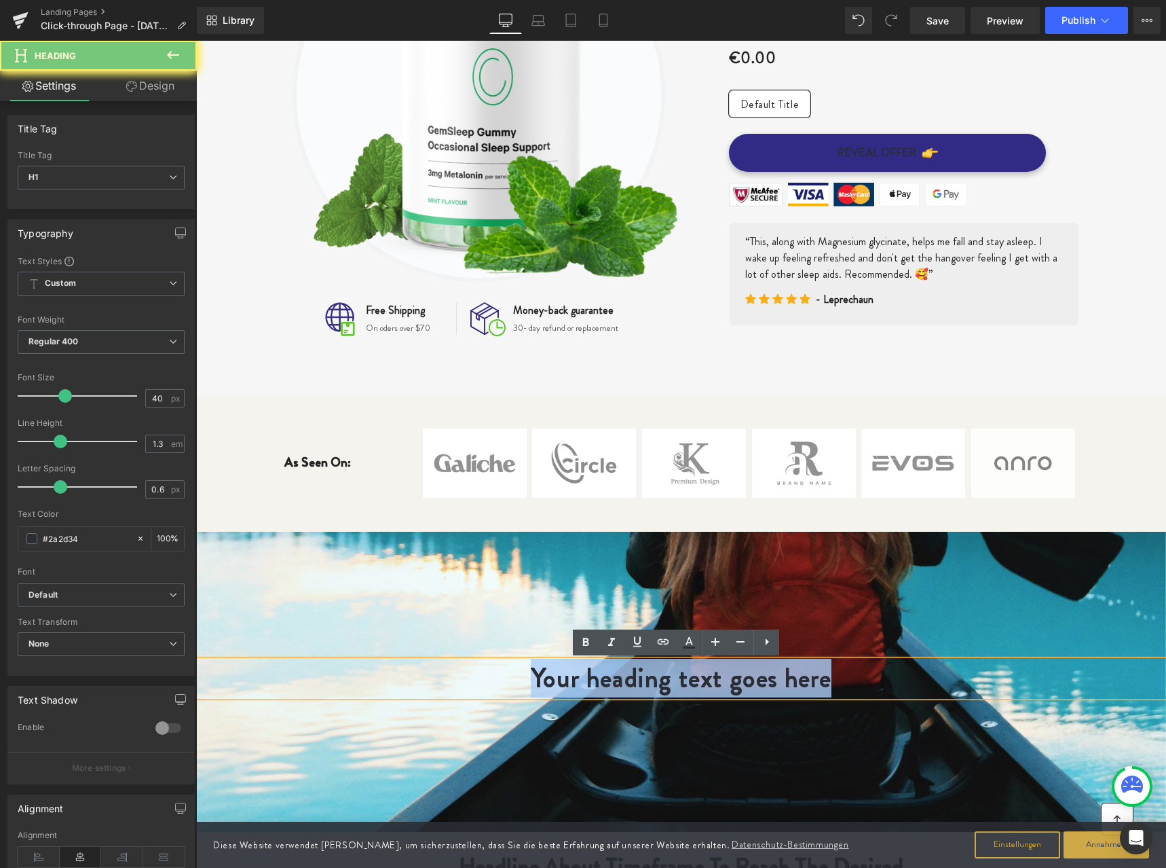
click at [581, 678] on h1 "Your heading text goes here" at bounding box center [681, 678] width 970 height 35
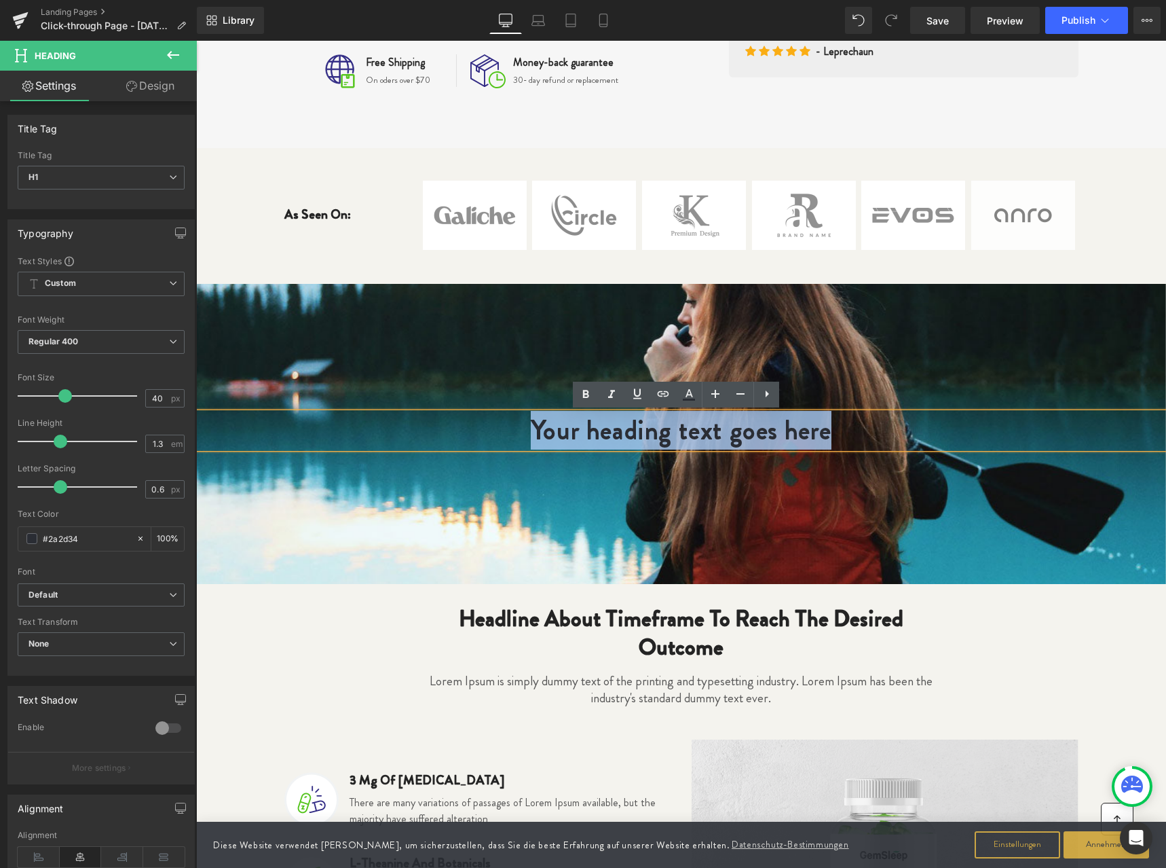
scroll to position [880, 0]
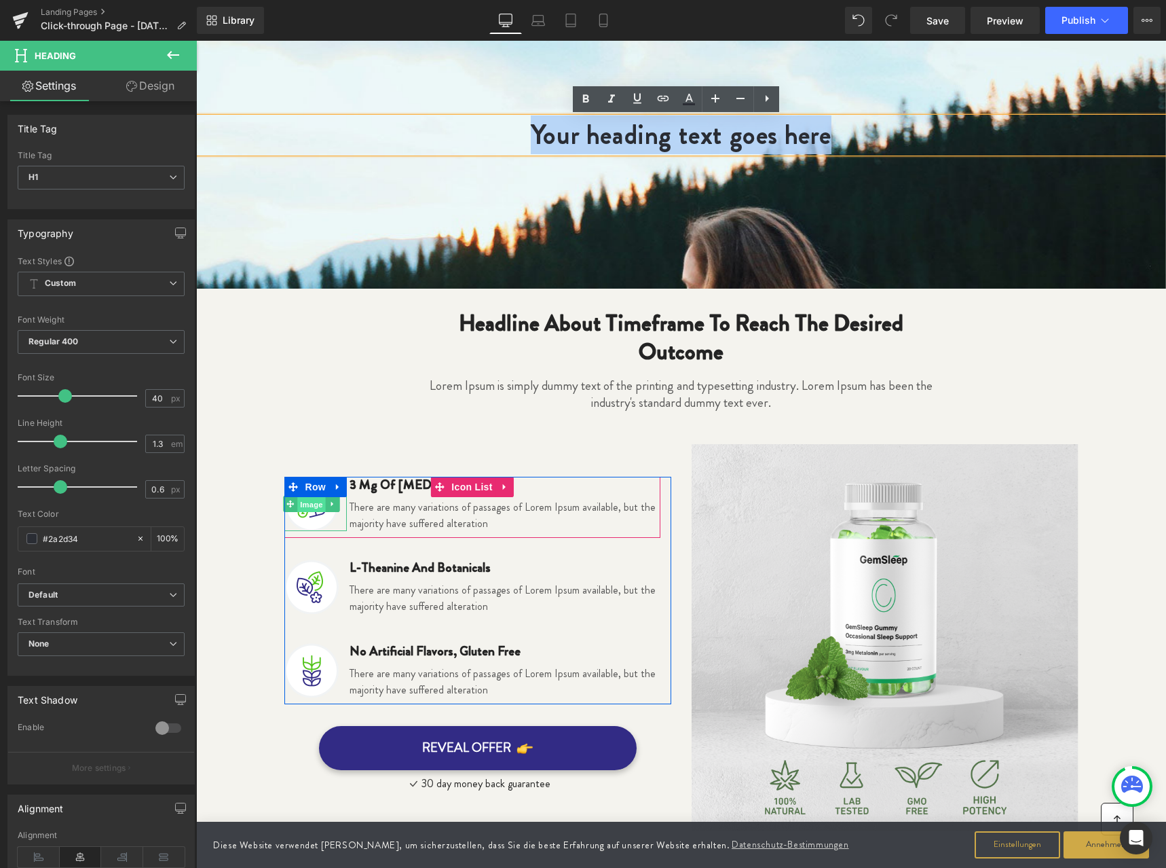
click at [314, 504] on span "Image" at bounding box center [311, 504] width 29 height 16
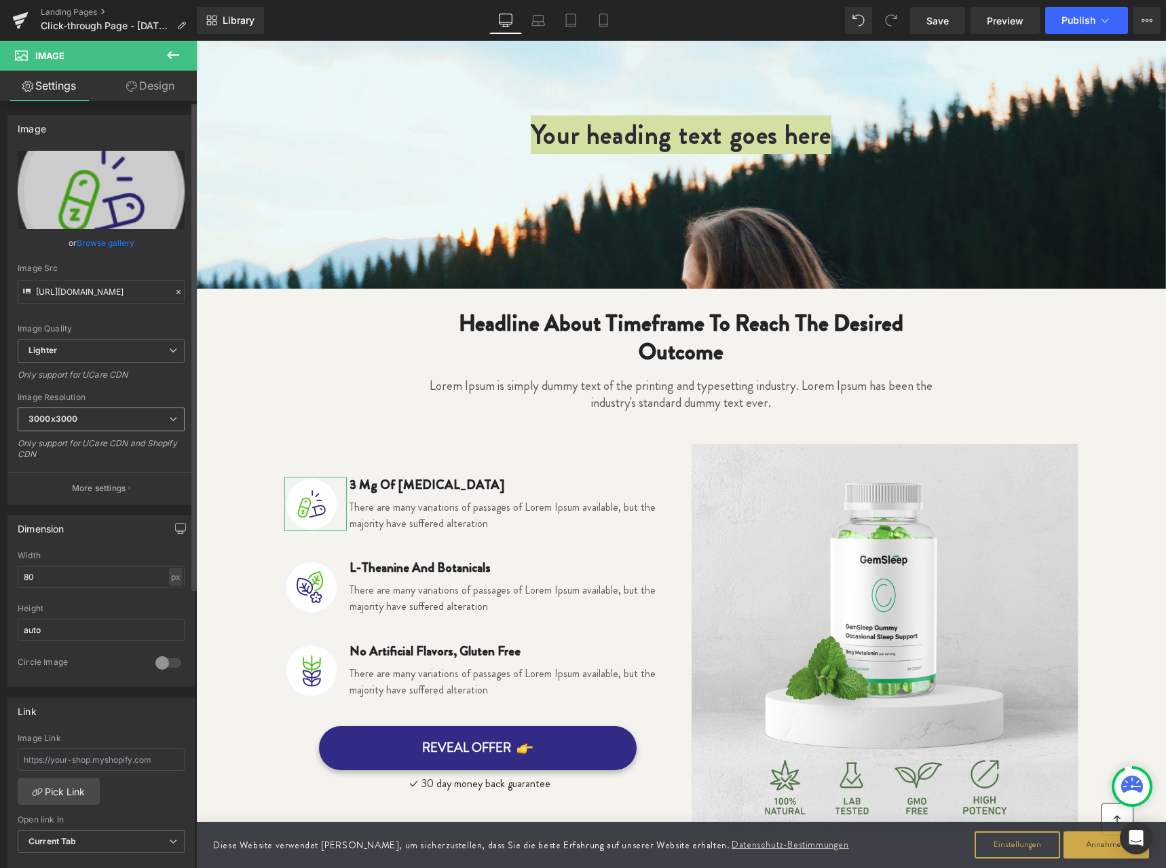
click at [118, 420] on span "3000x3000" at bounding box center [101, 419] width 167 height 24
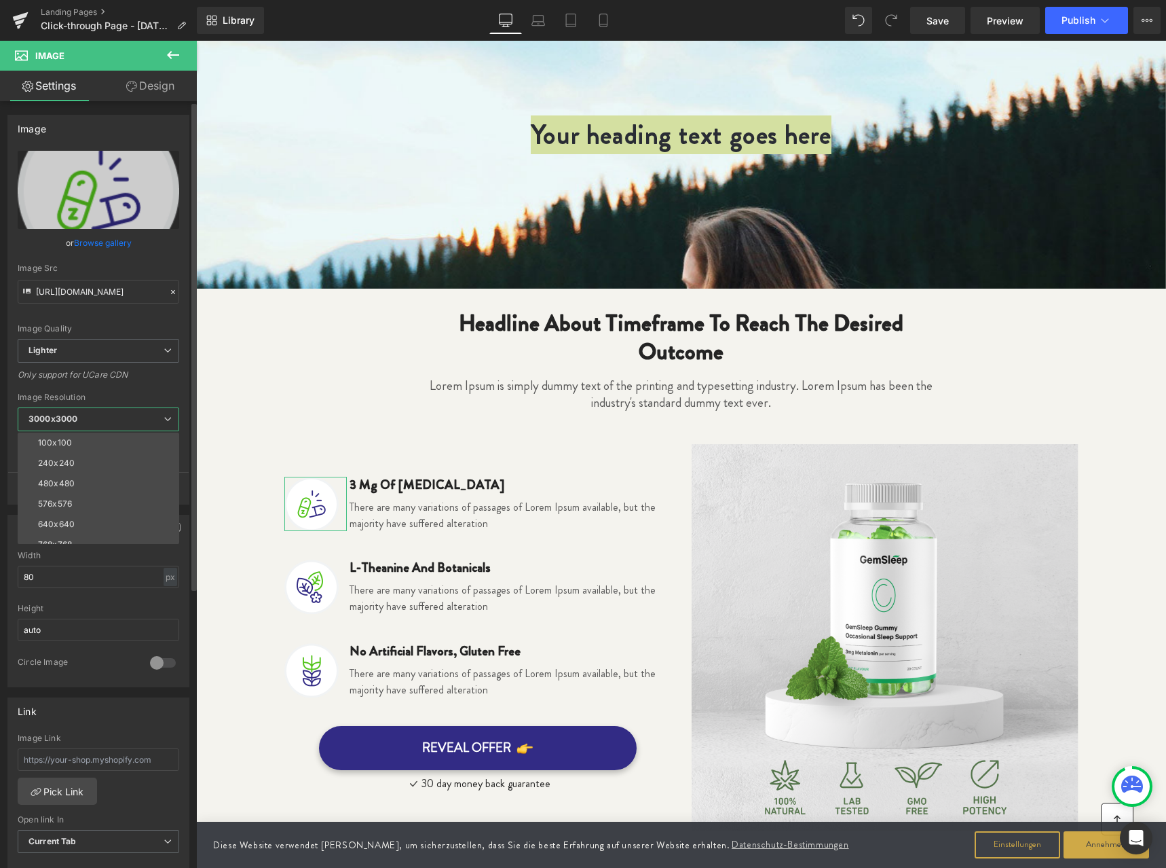
click at [118, 420] on span "3000x3000" at bounding box center [99, 419] width 162 height 24
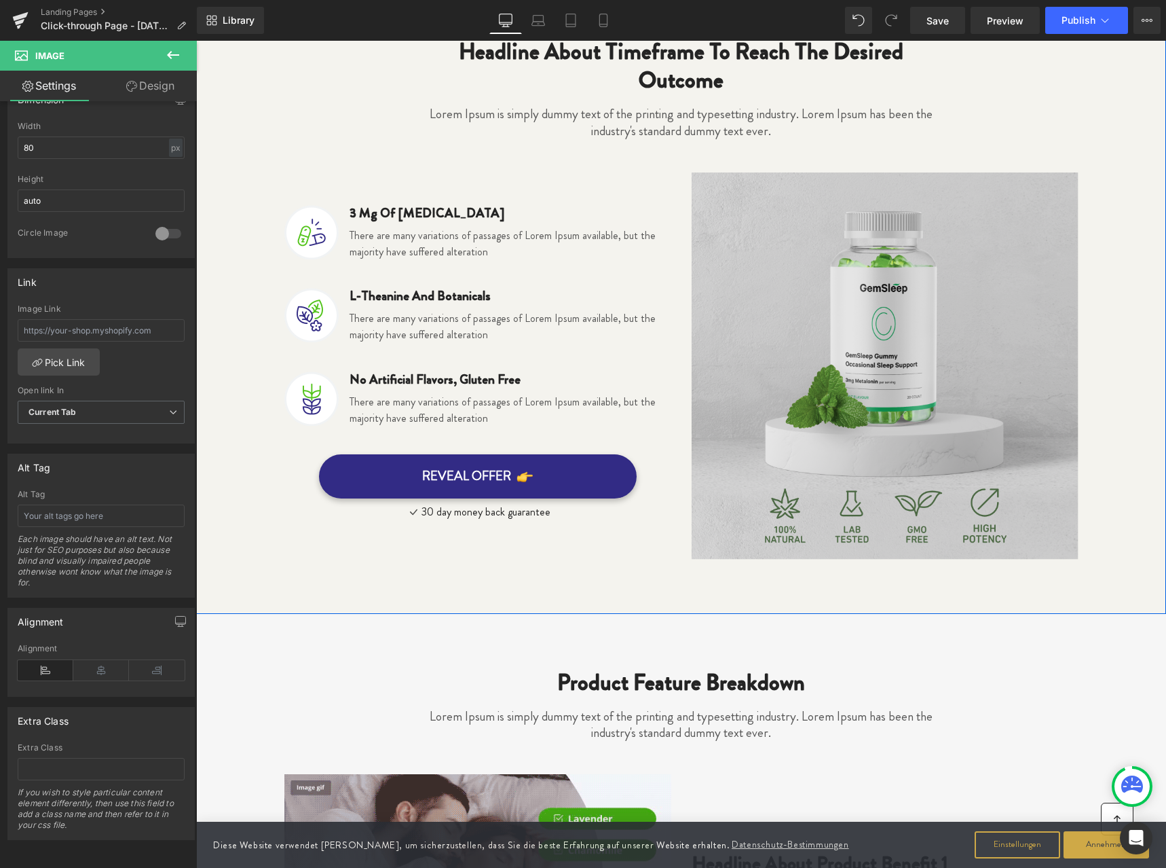
scroll to position [0, 0]
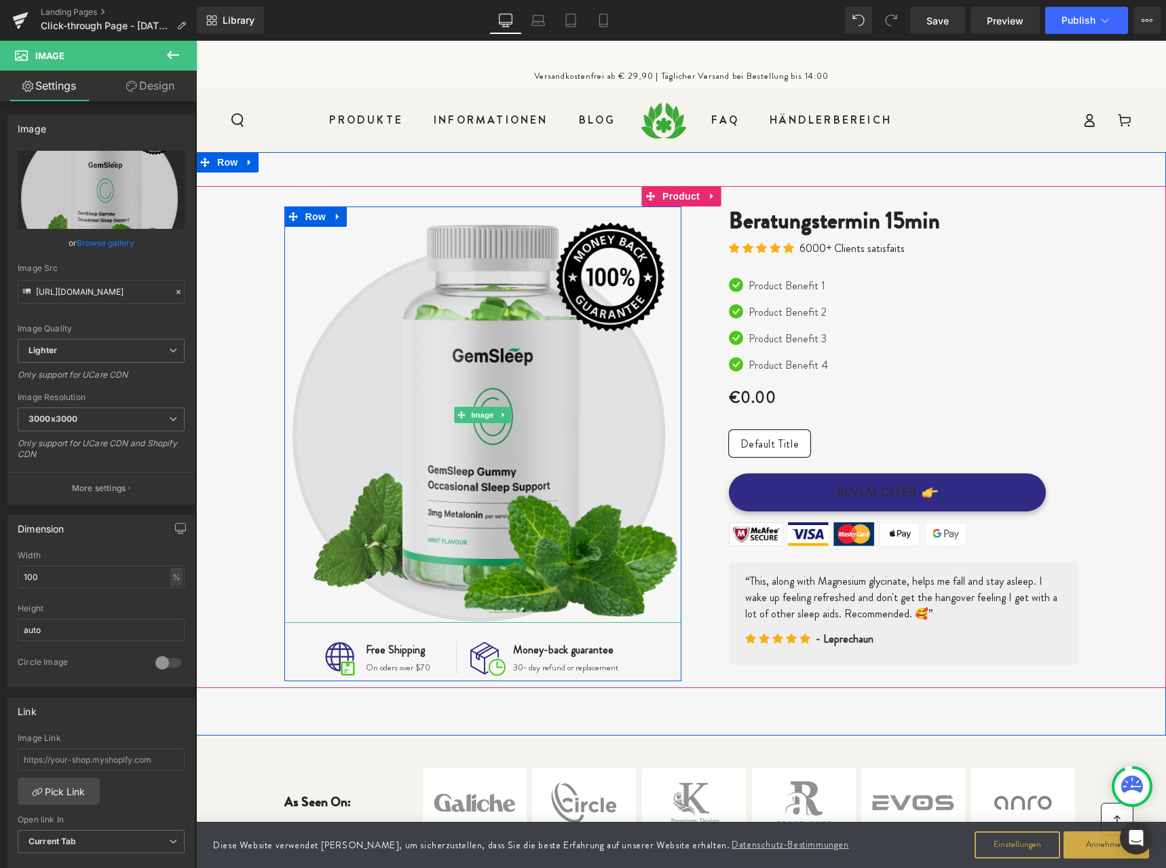
click at [604, 284] on img at bounding box center [482, 414] width 397 height 416
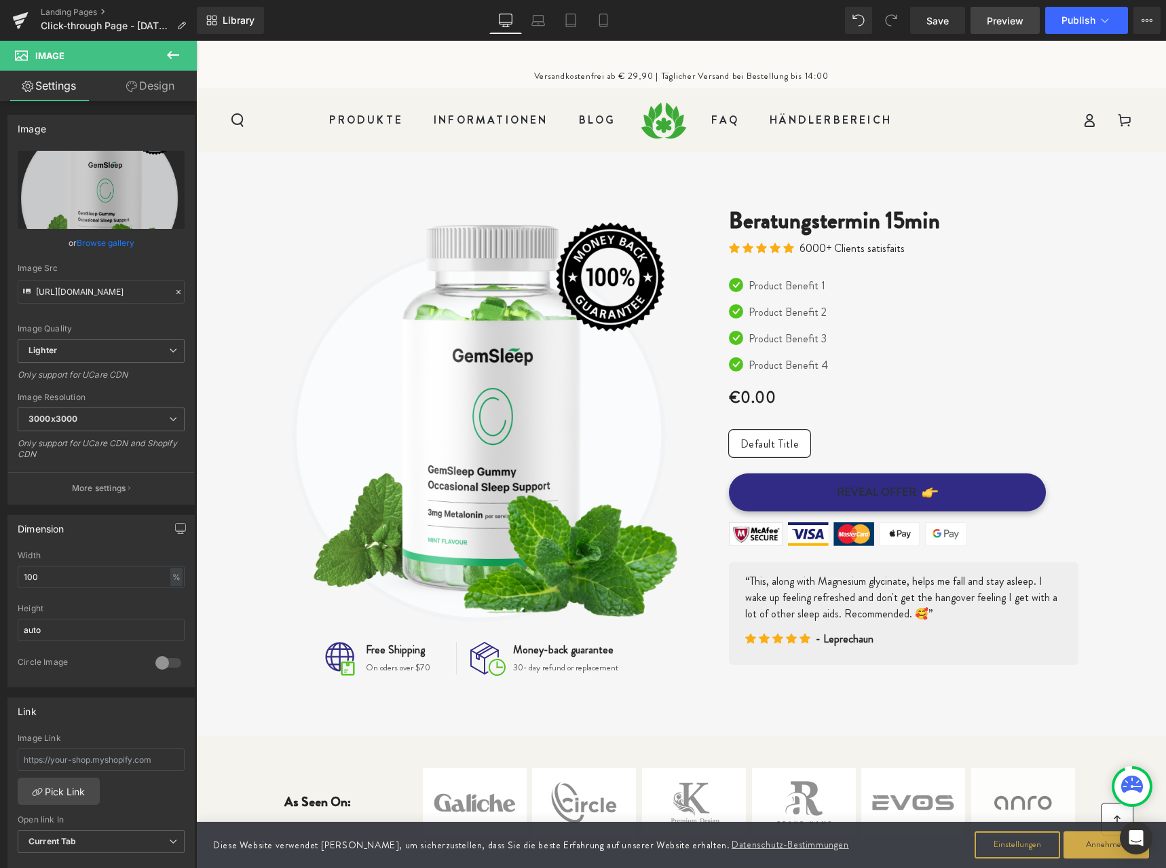
click at [1014, 22] on span "Preview" at bounding box center [1005, 21] width 37 height 14
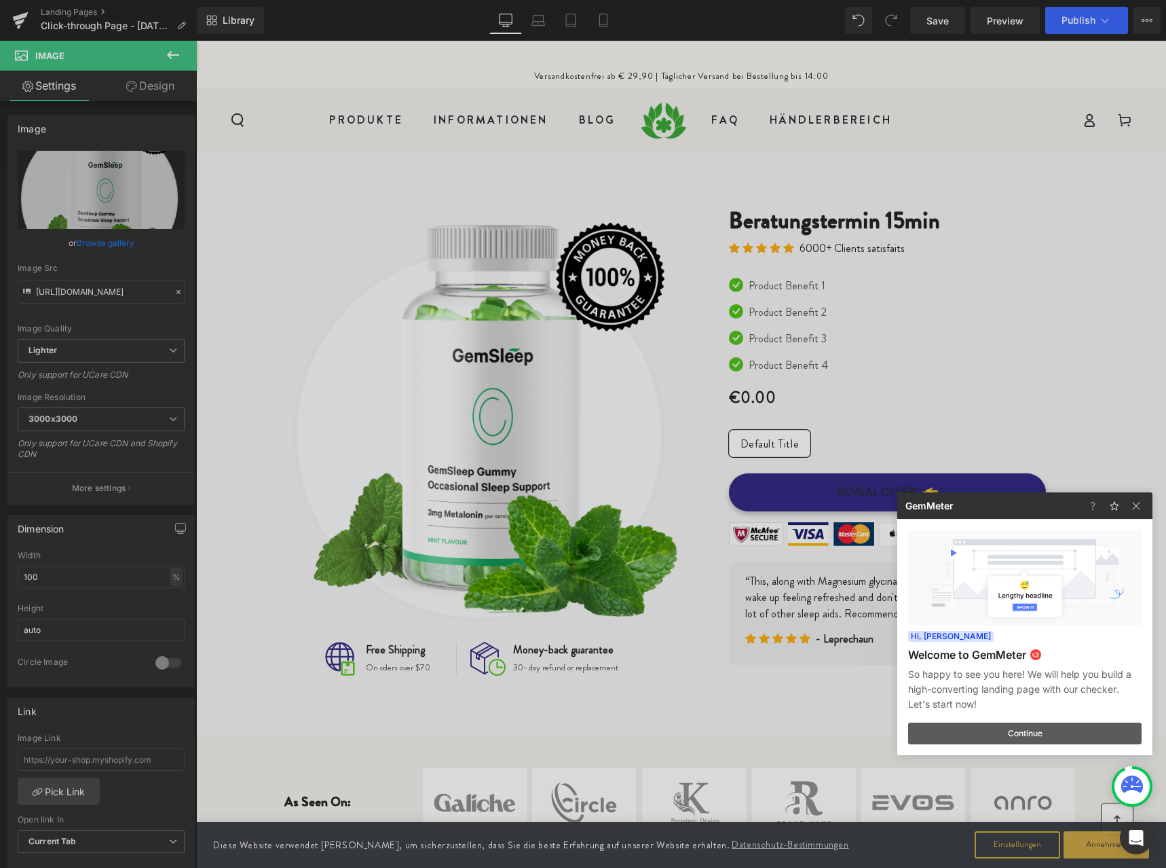
click at [1021, 733] on button "Continue" at bounding box center [1025, 733] width 234 height 22
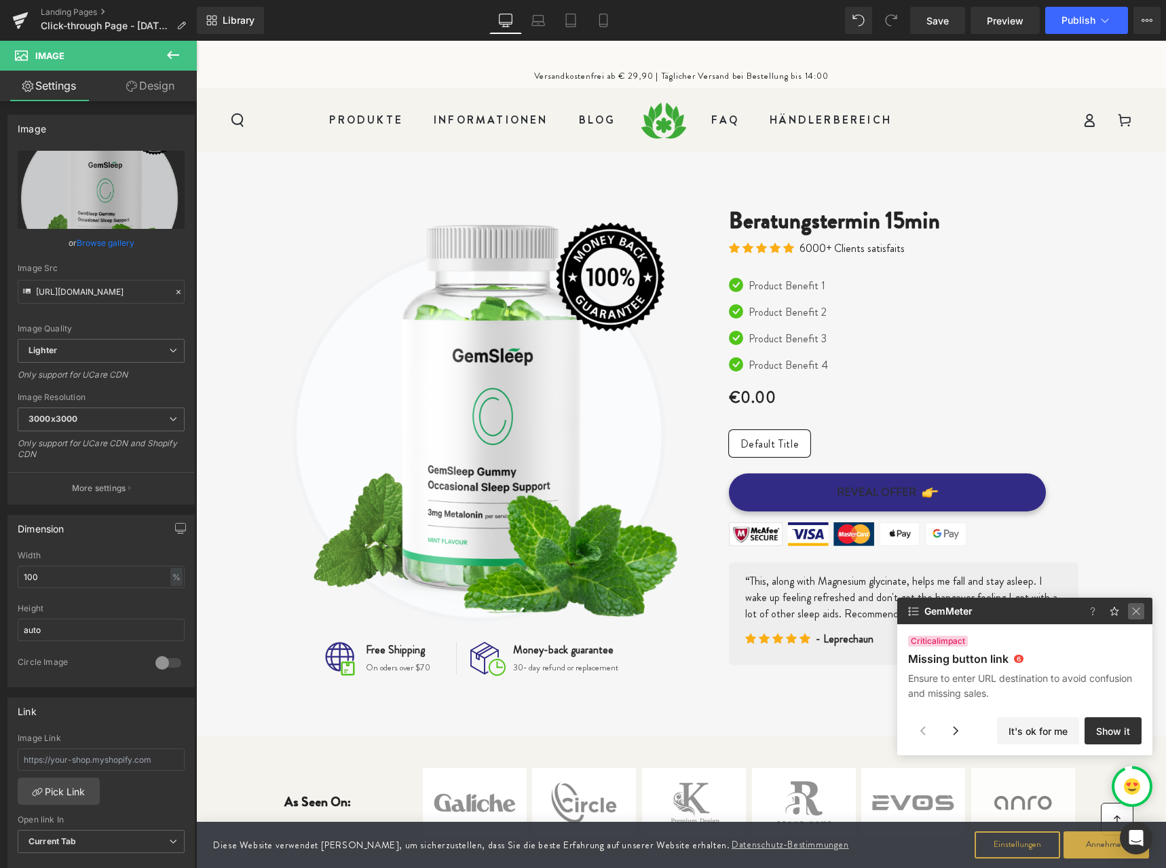
click at [1137, 610] on img at bounding box center [1136, 611] width 16 height 16
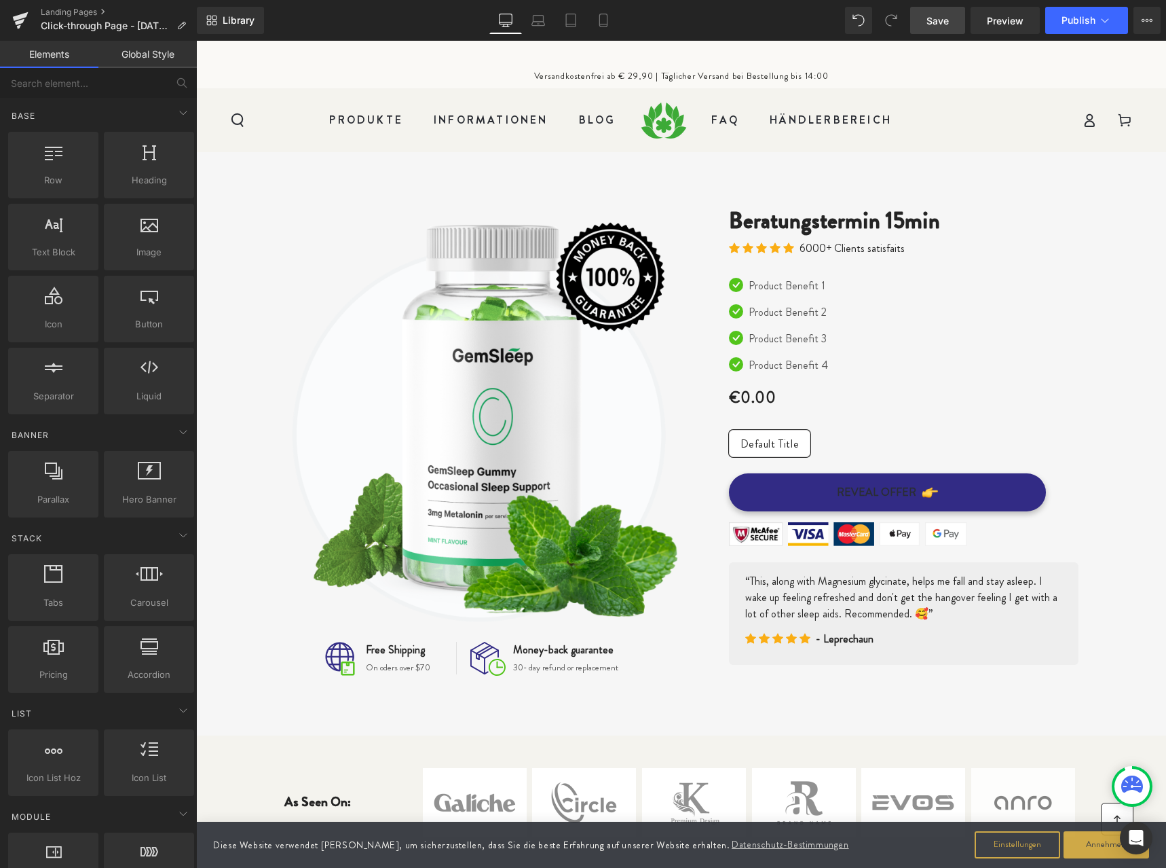
click at [946, 20] on span "Save" at bounding box center [938, 21] width 22 height 14
click at [1005, 22] on span "Preview" at bounding box center [1005, 21] width 37 height 14
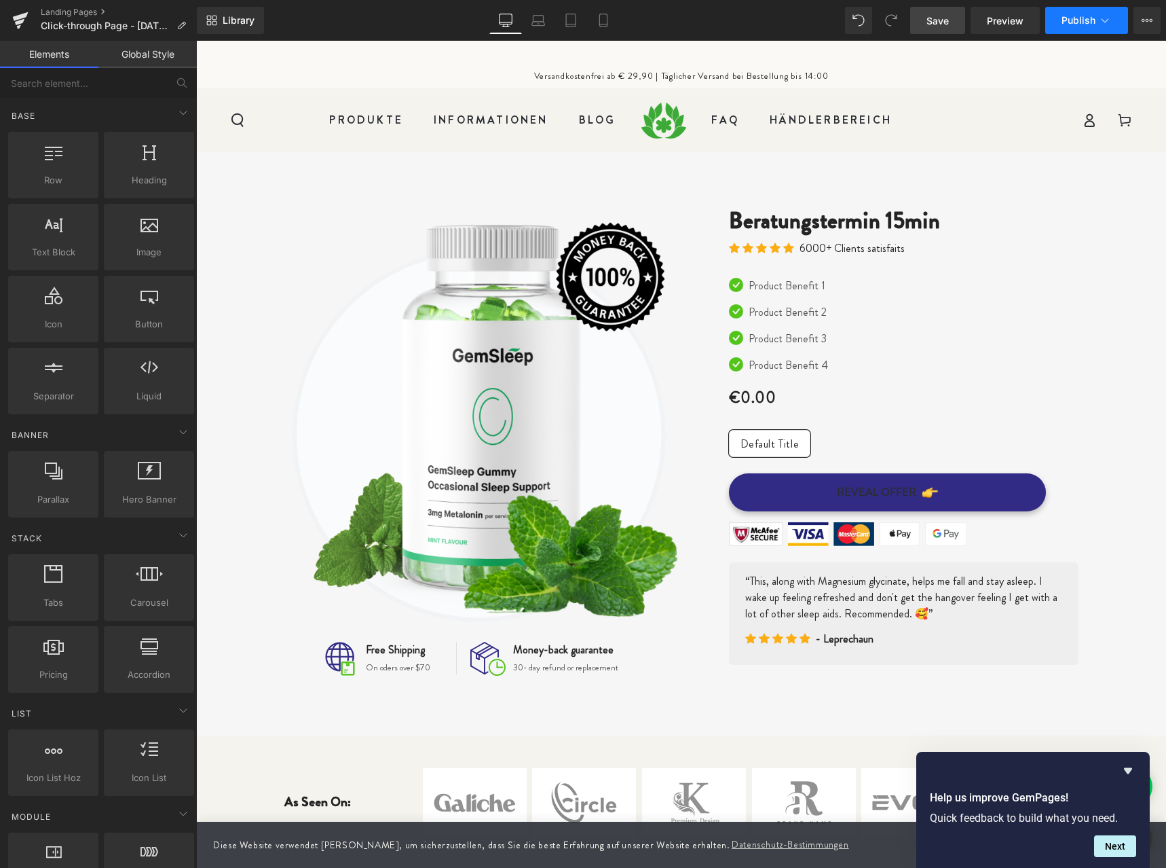
click at [1105, 21] on icon at bounding box center [1106, 21] width 14 height 14
